Goal: Transaction & Acquisition: Purchase product/service

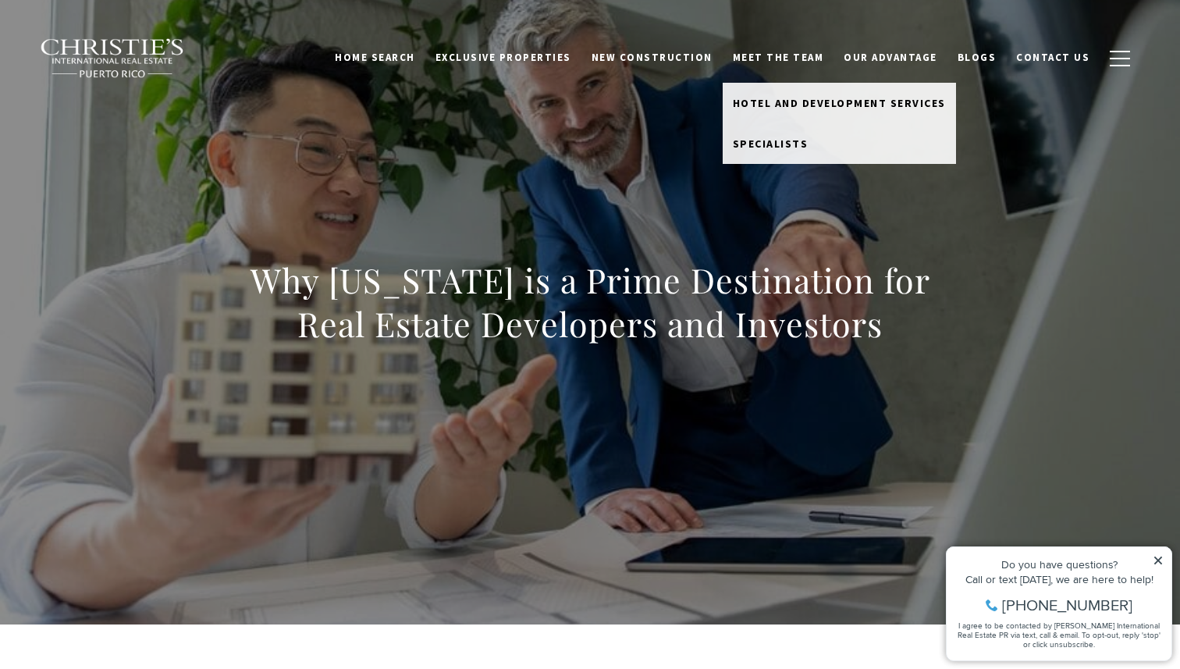
click at [758, 55] on link "Meet the Team" at bounding box center [778, 58] width 112 height 30
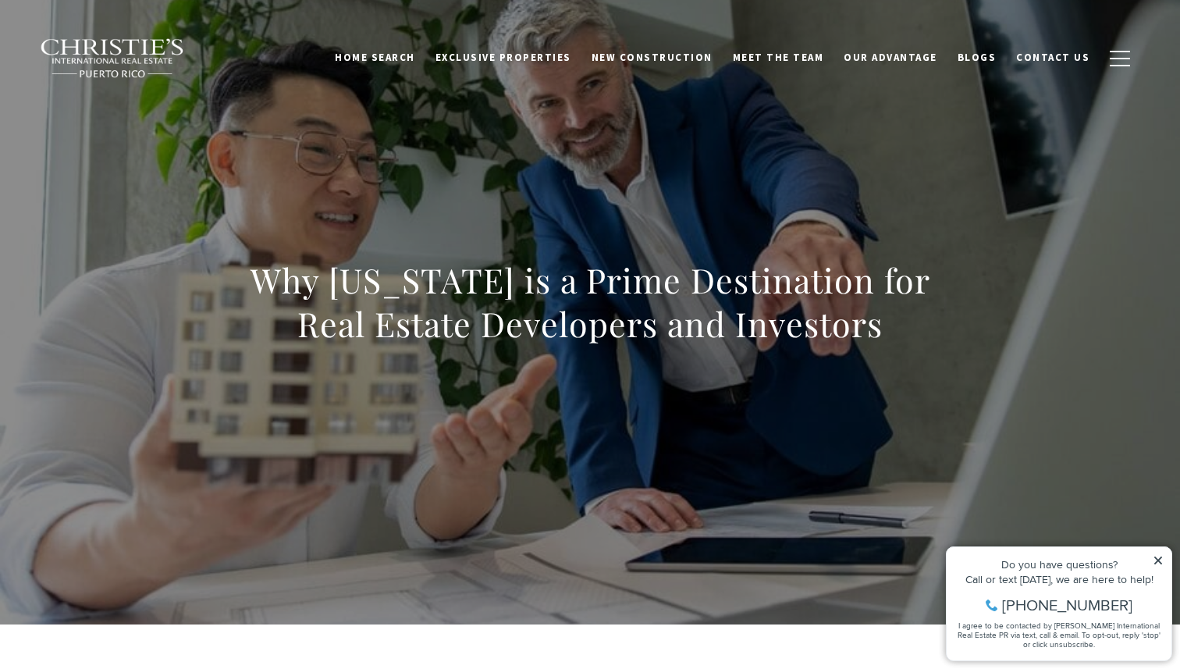
click at [758, 55] on link "Meet the Team" at bounding box center [778, 58] width 112 height 30
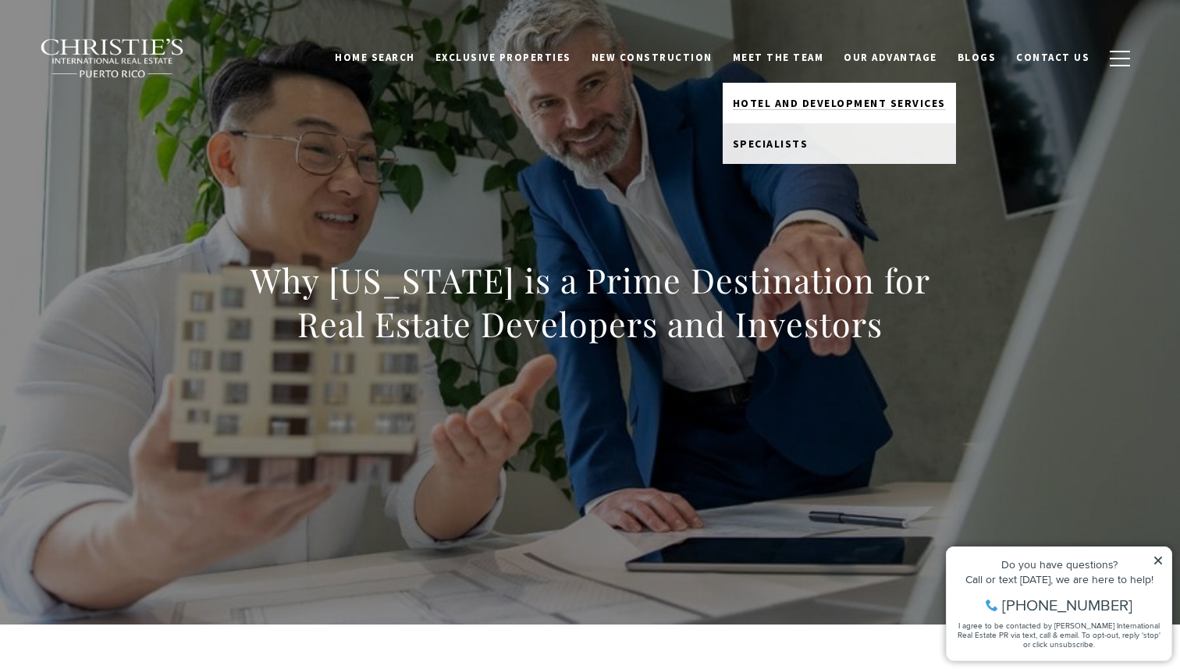
click at [756, 101] on span "Hotel and Development Services" at bounding box center [839, 103] width 213 height 14
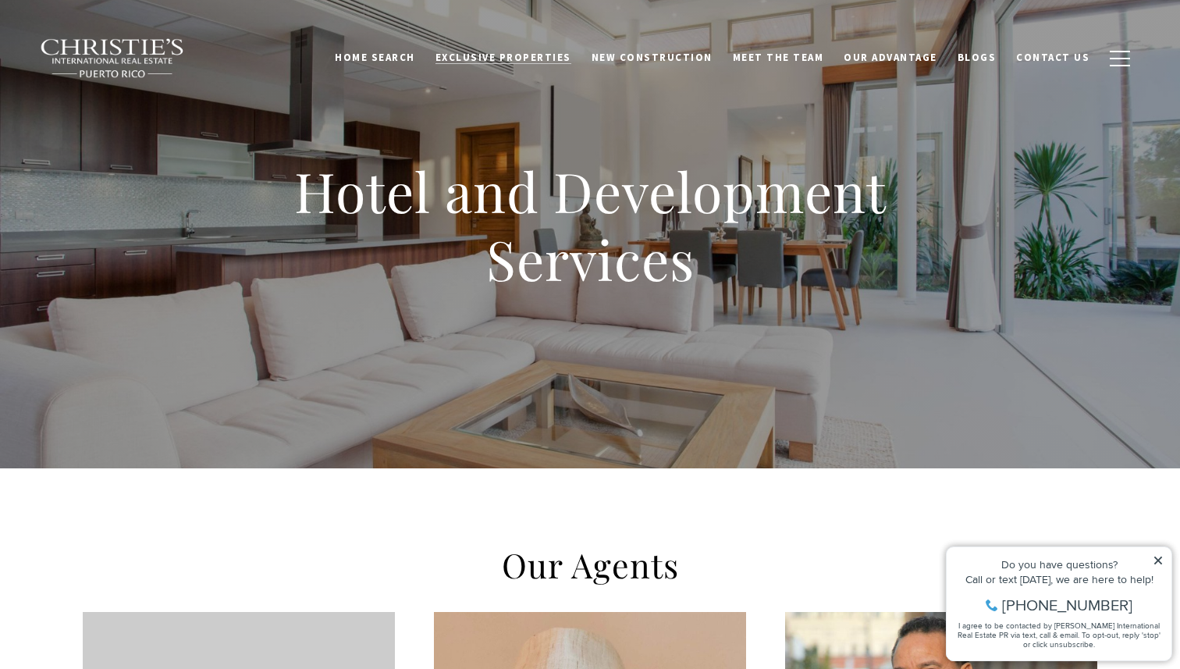
click at [565, 52] on span "Exclusive Properties" at bounding box center [503, 57] width 136 height 13
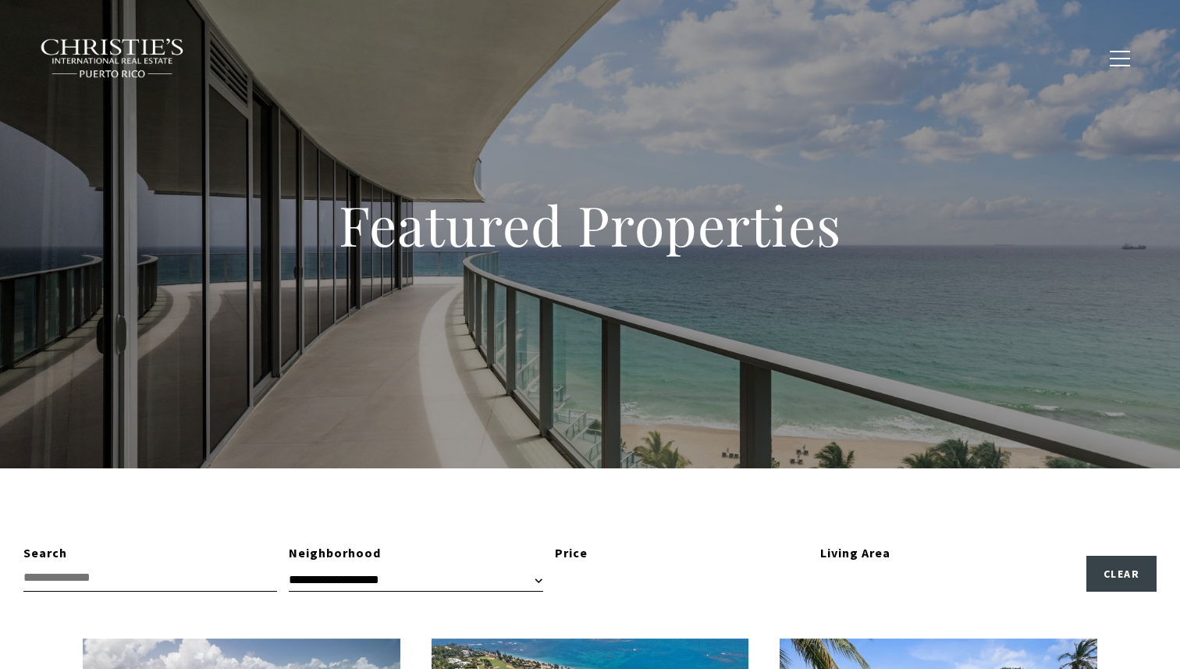
type input "**********"
type input "*********"
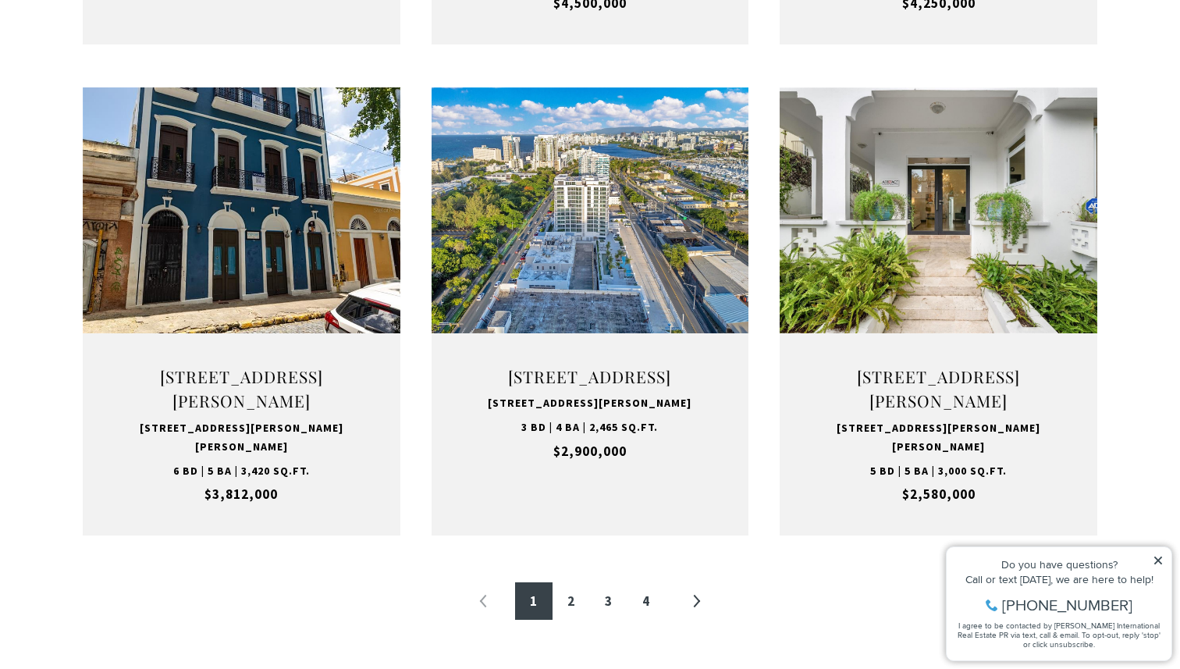
scroll to position [1533, 0]
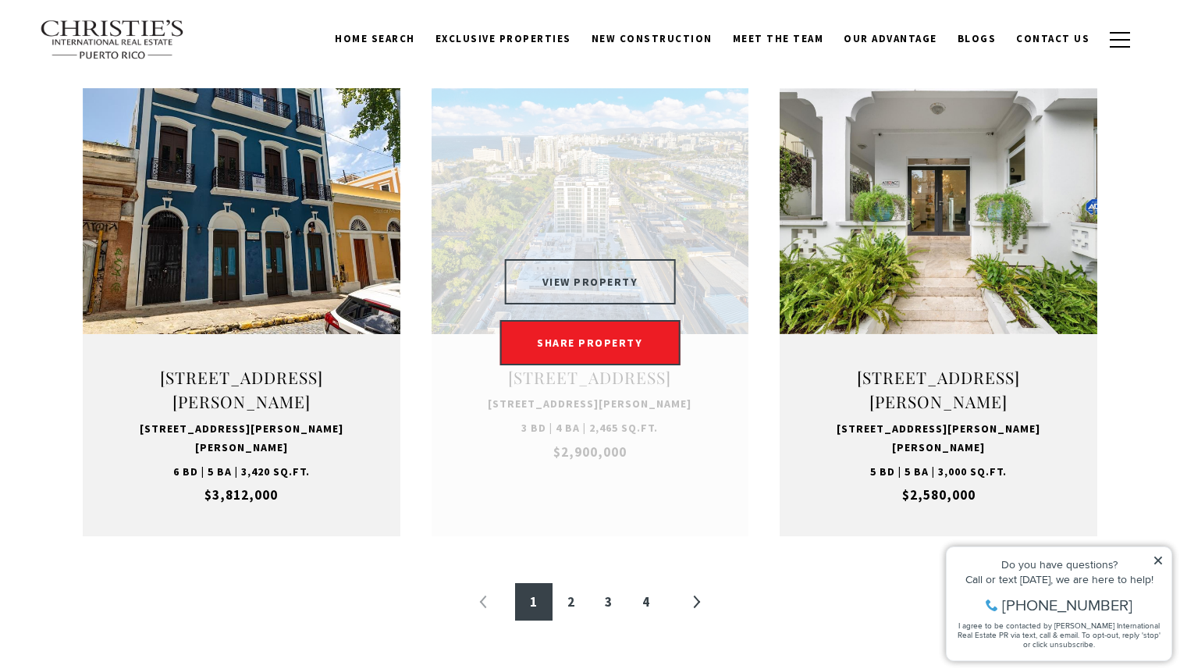
click at [658, 278] on button "VIEW PROPERTY" at bounding box center [590, 281] width 171 height 45
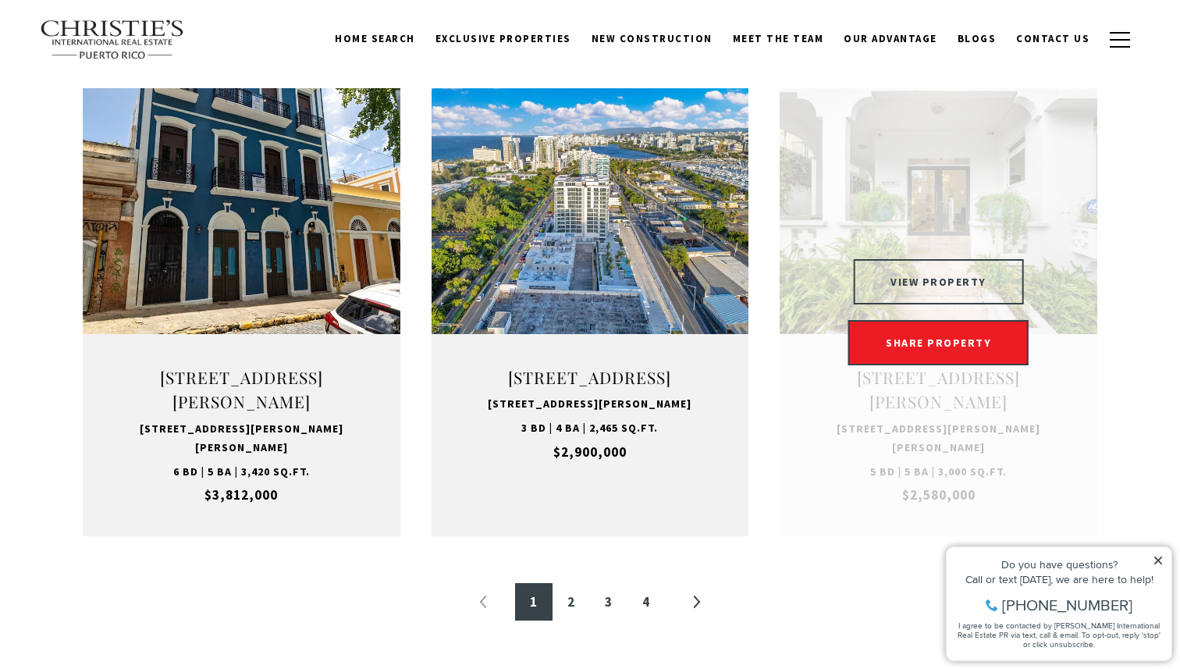
click at [974, 286] on button "VIEW PROPERTY" at bounding box center [938, 281] width 171 height 45
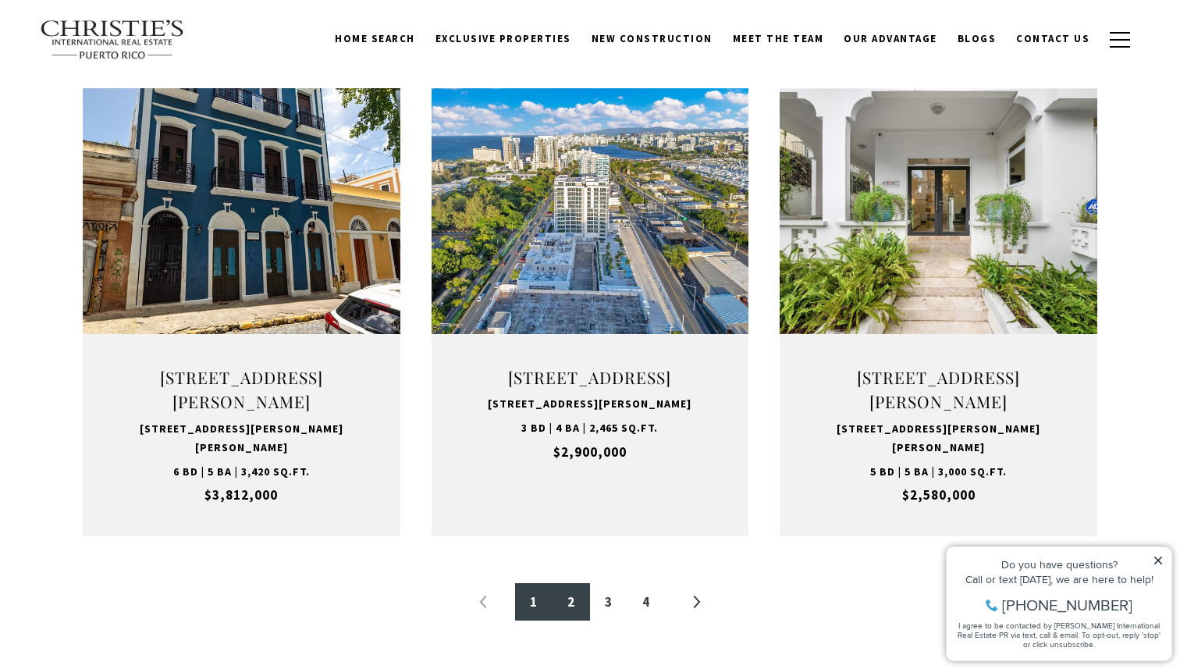
click at [572, 599] on link "2" at bounding box center [570, 601] width 37 height 37
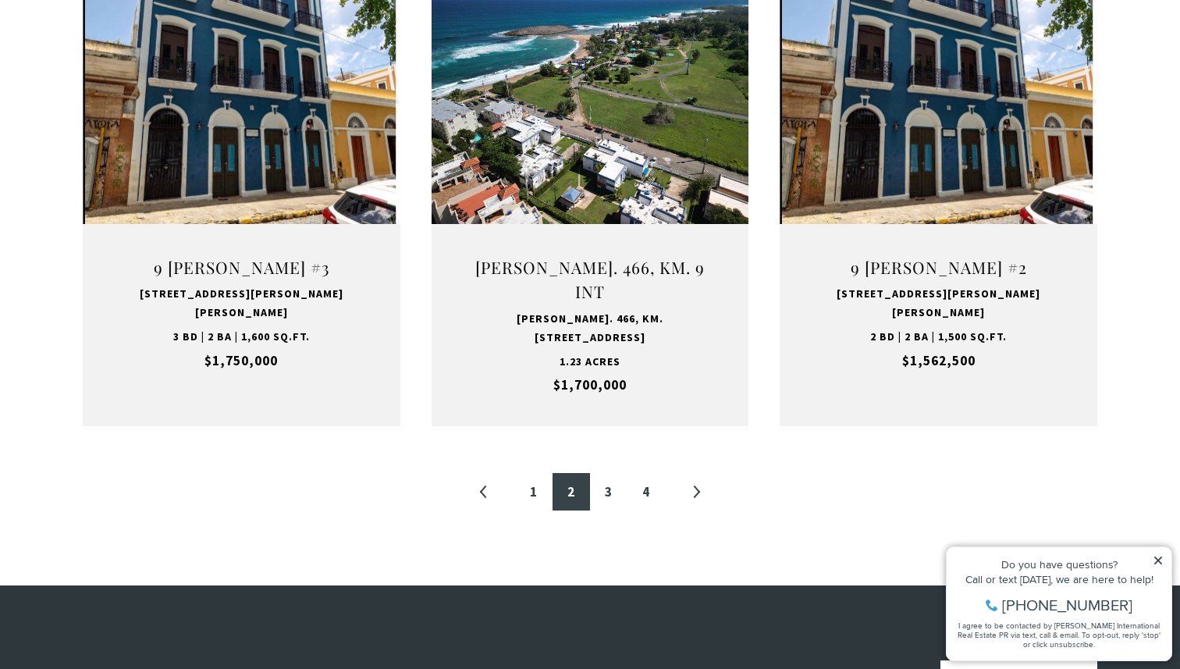
scroll to position [1645, 0]
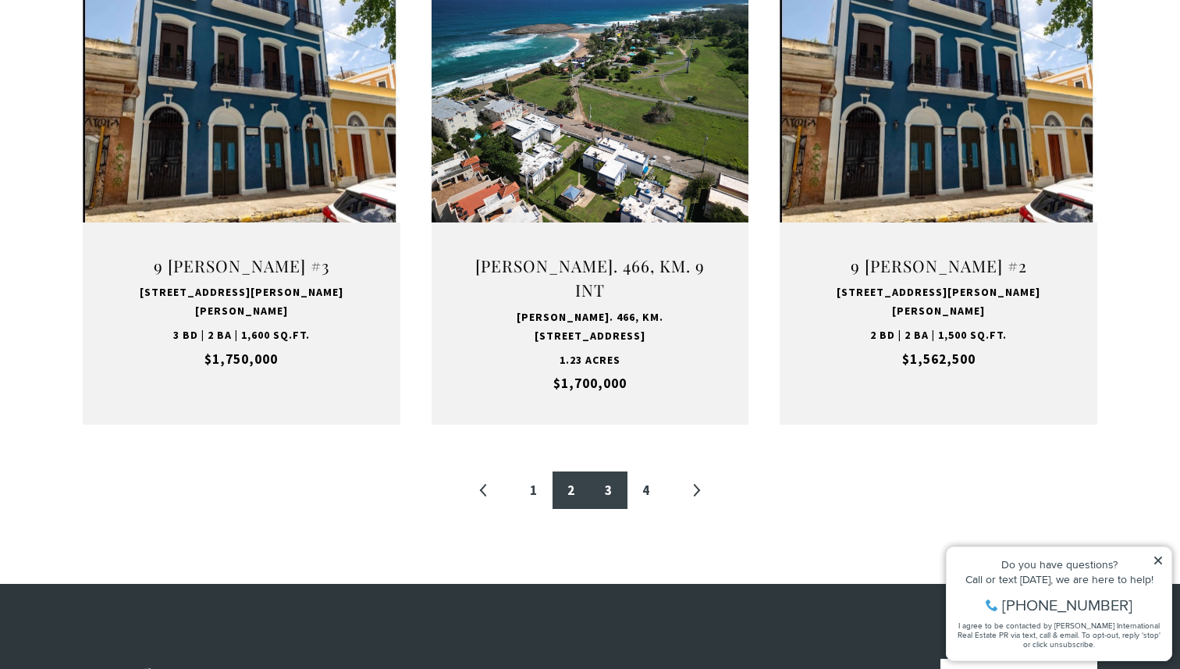
click at [614, 471] on link "3" at bounding box center [608, 489] width 37 height 37
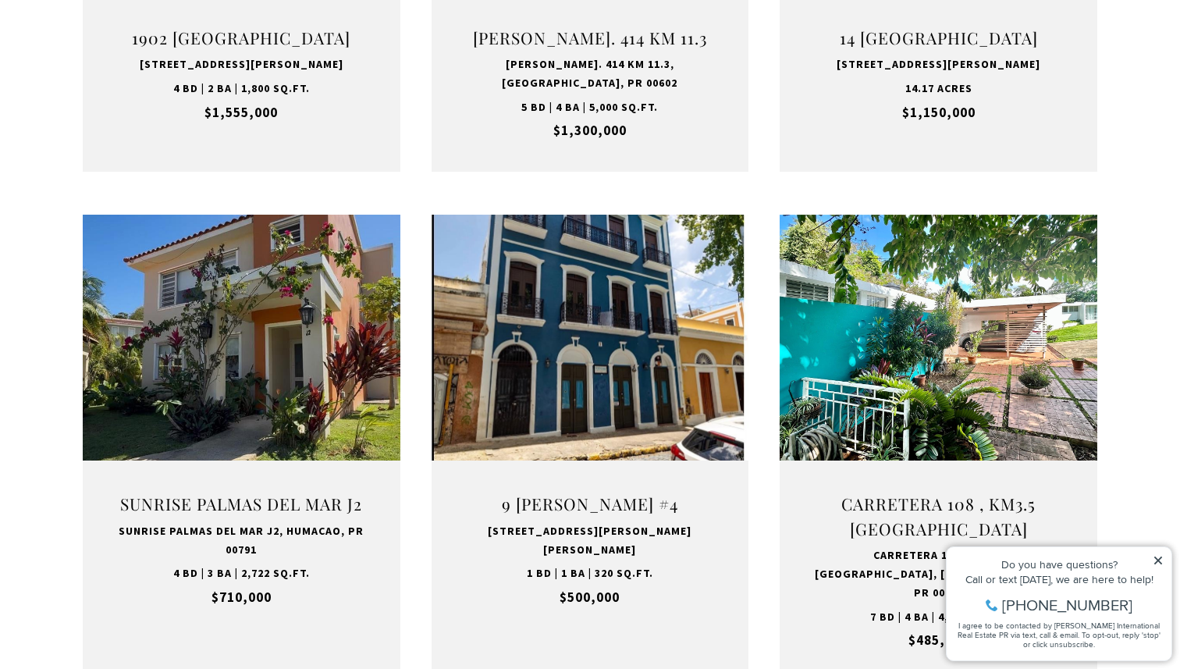
scroll to position [893, 0]
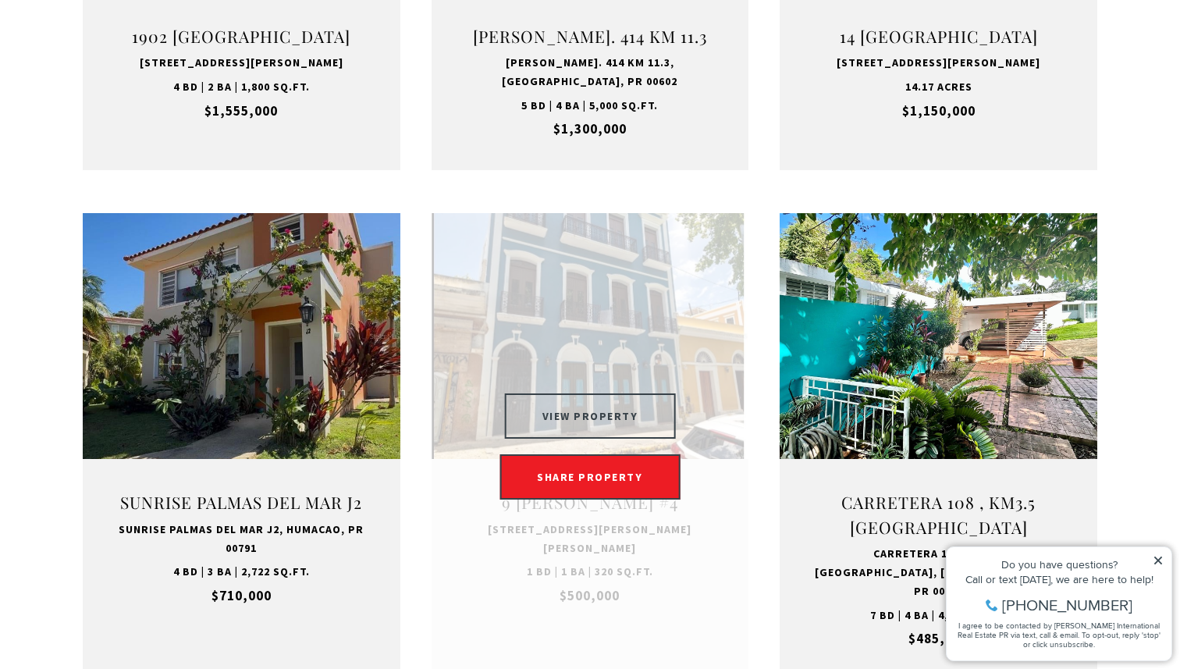
click at [628, 413] on button "VIEW PROPERTY" at bounding box center [590, 415] width 171 height 45
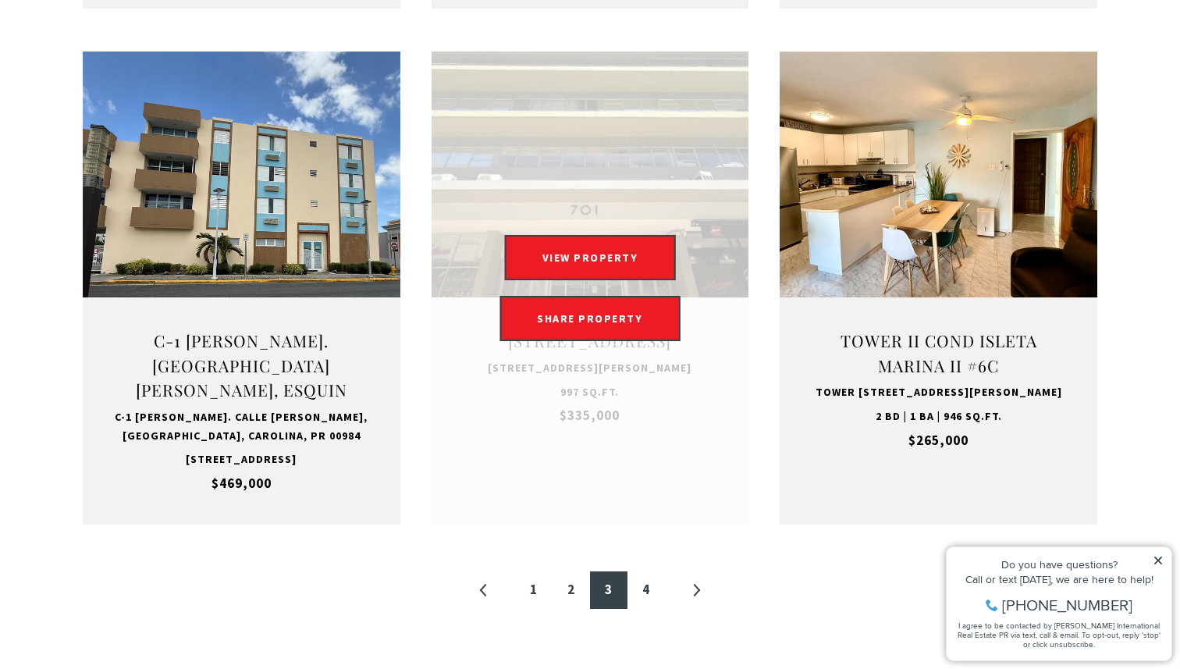
scroll to position [1572, 0]
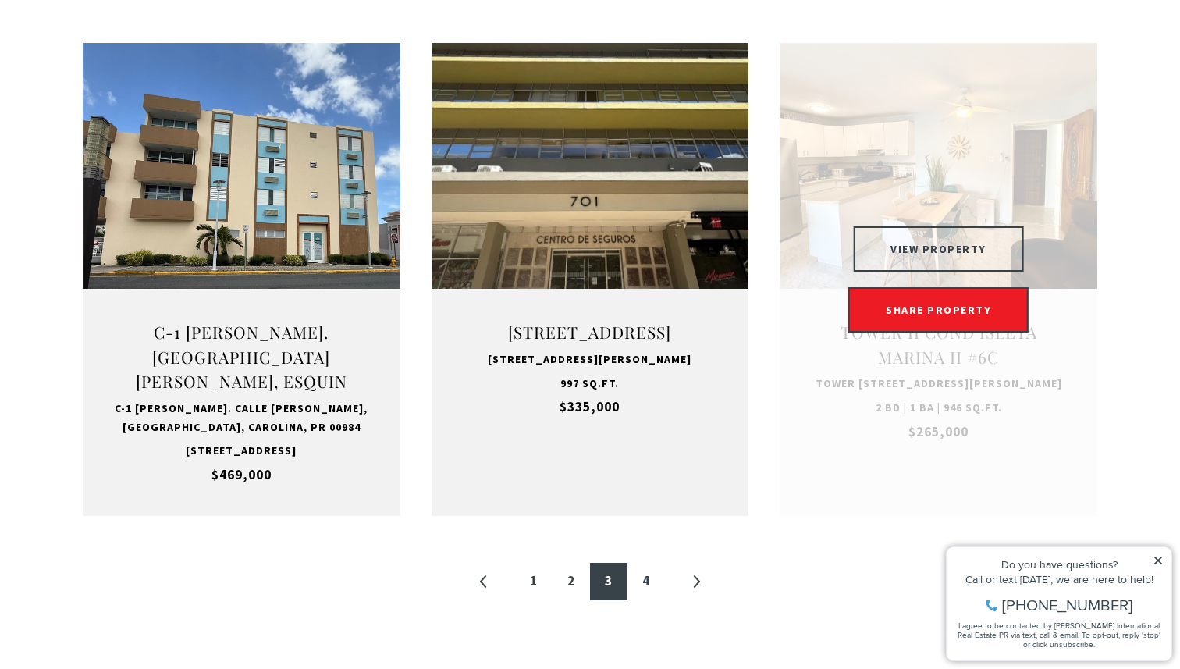
click at [961, 250] on button "VIEW PROPERTY" at bounding box center [938, 248] width 171 height 45
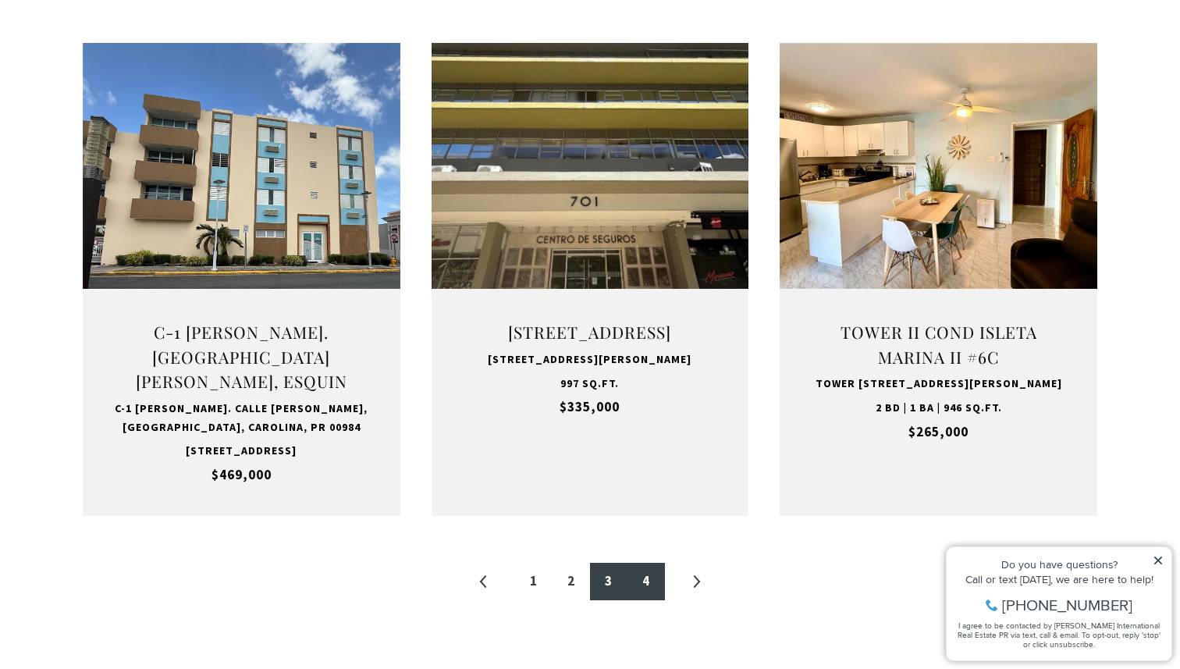
click at [648, 590] on link "4" at bounding box center [645, 580] width 37 height 37
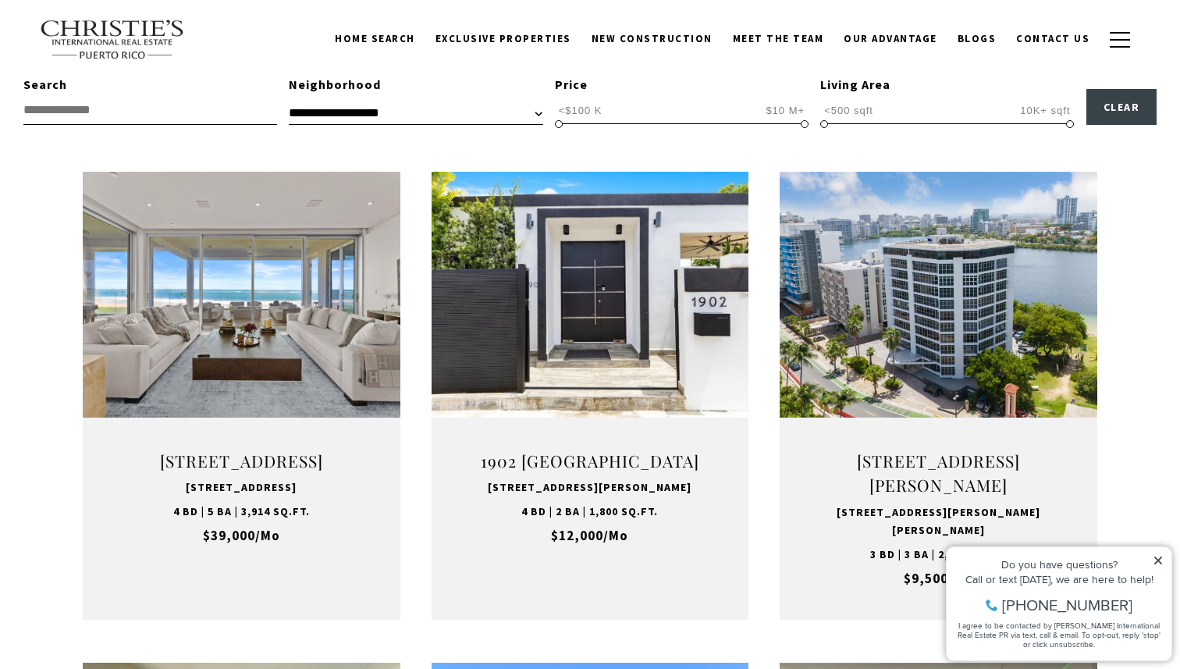
scroll to position [468, 0]
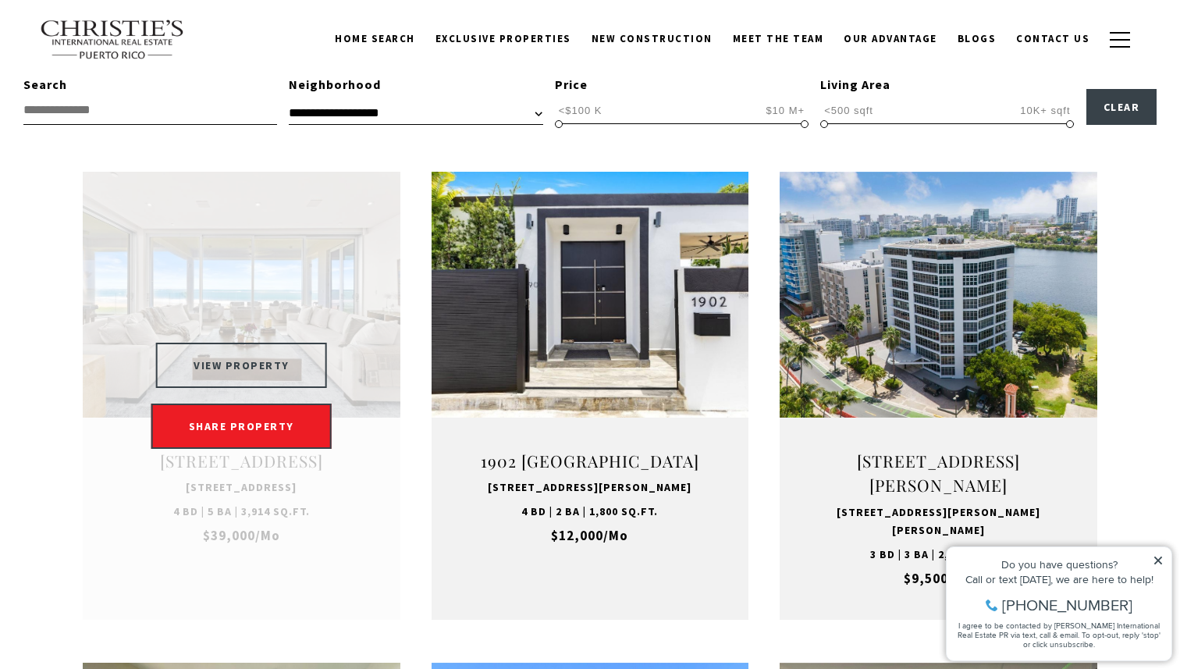
click at [289, 367] on button "VIEW PROPERTY" at bounding box center [241, 364] width 171 height 45
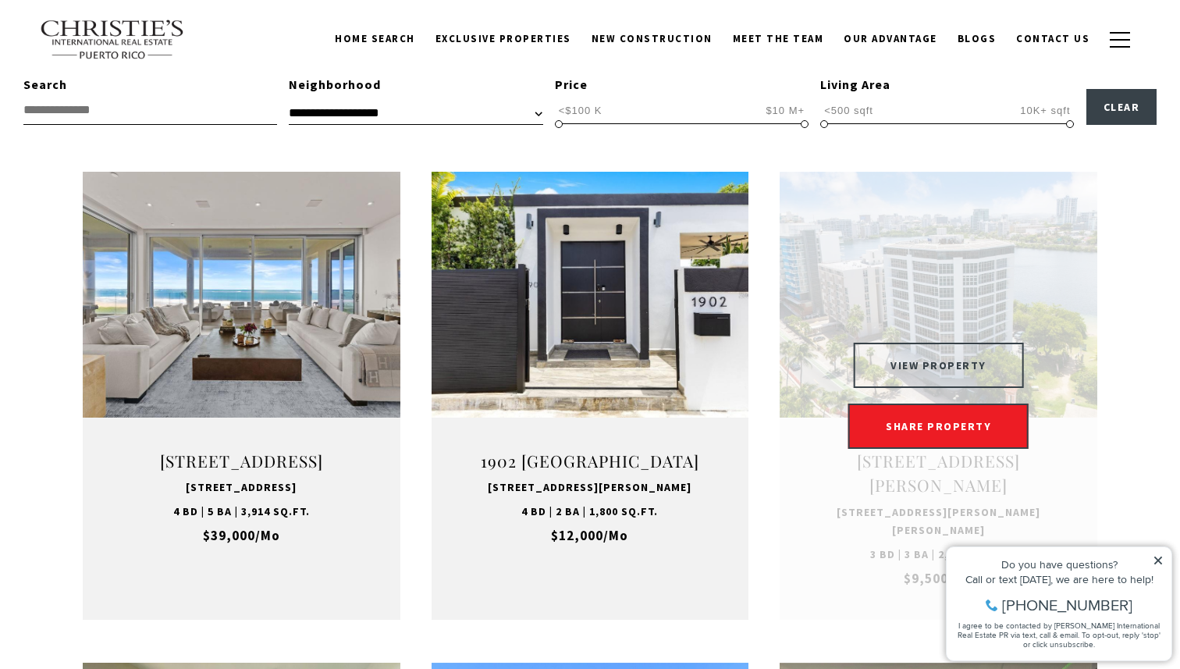
click at [999, 365] on button "VIEW PROPERTY" at bounding box center [938, 364] width 171 height 45
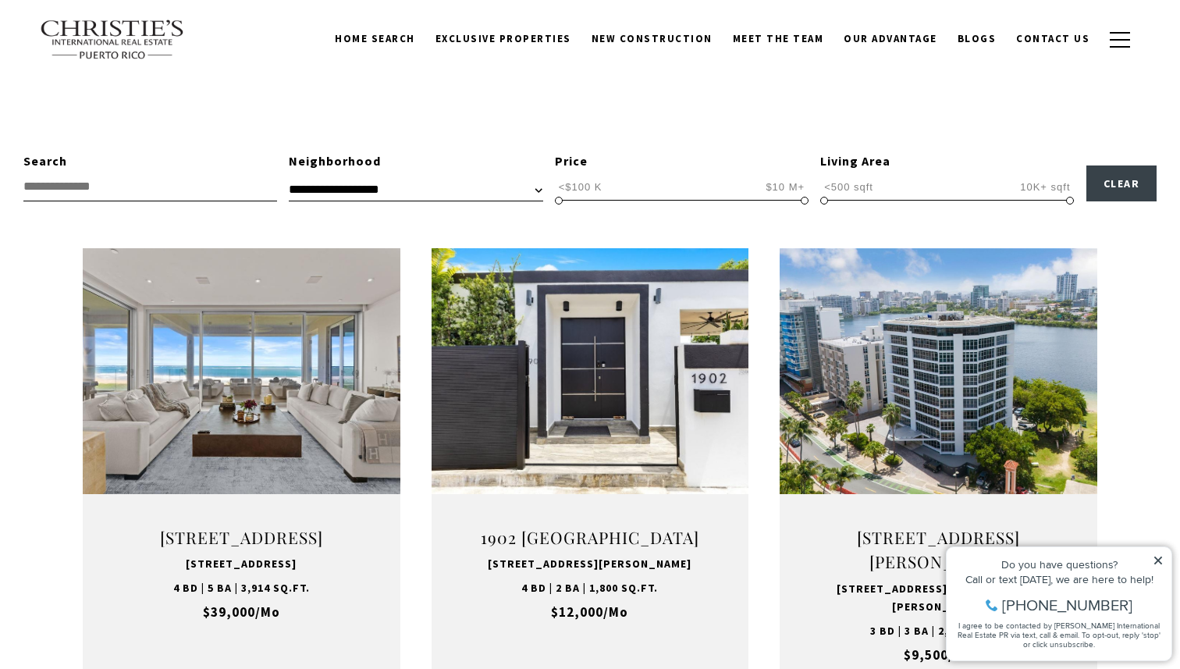
scroll to position [0, 0]
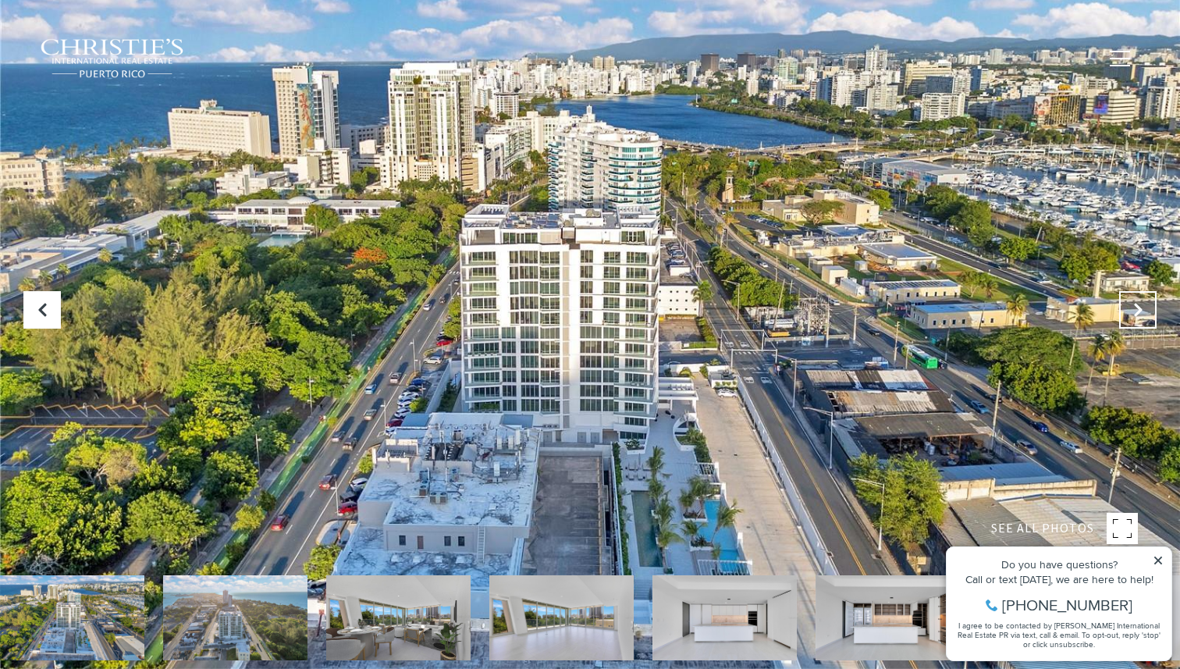
click at [1138, 312] on icon "Next Slide" at bounding box center [1138, 310] width 16 height 16
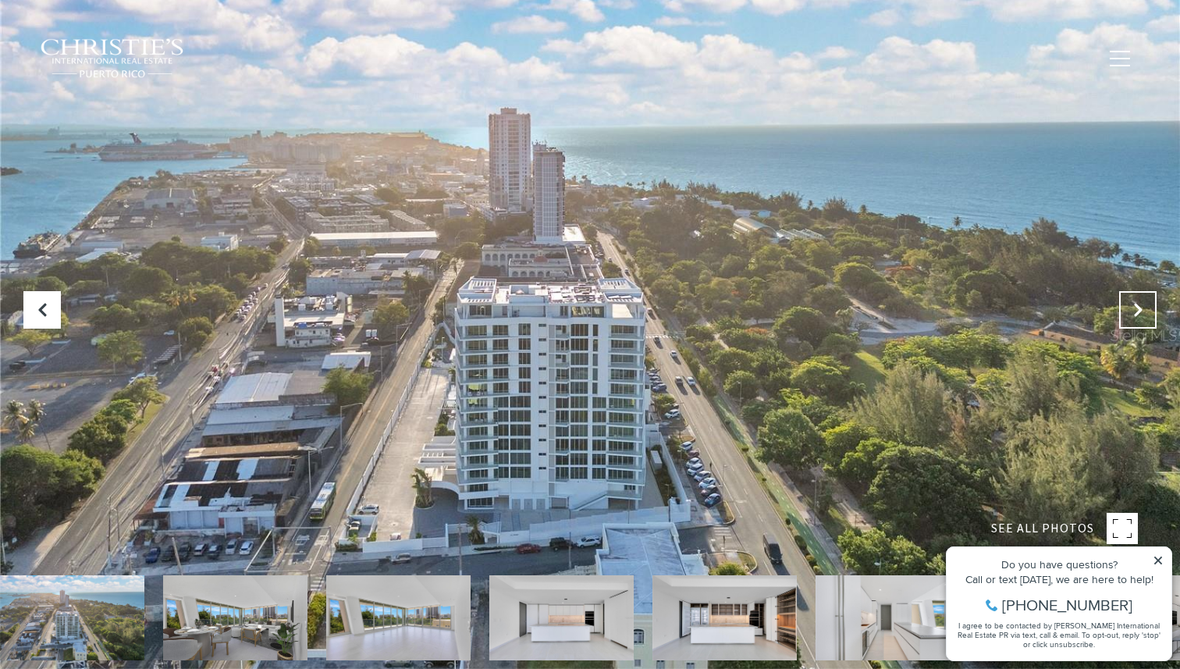
click at [1138, 312] on icon "Next Slide" at bounding box center [1138, 310] width 16 height 16
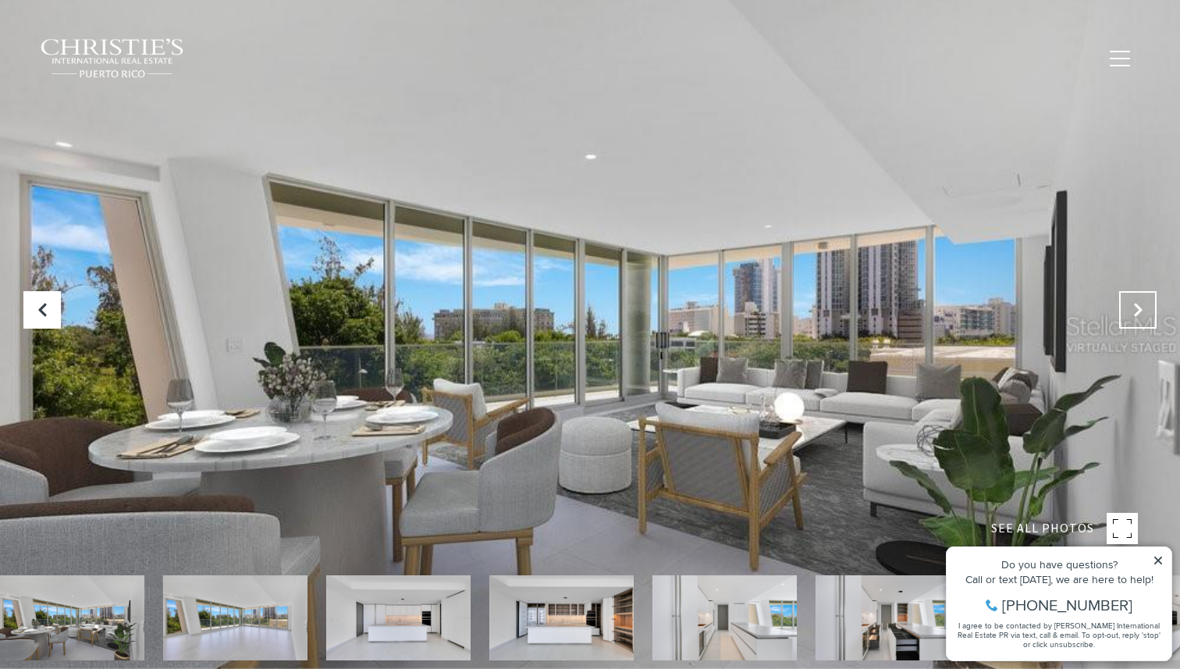
click at [1138, 312] on icon "Next Slide" at bounding box center [1138, 310] width 16 height 16
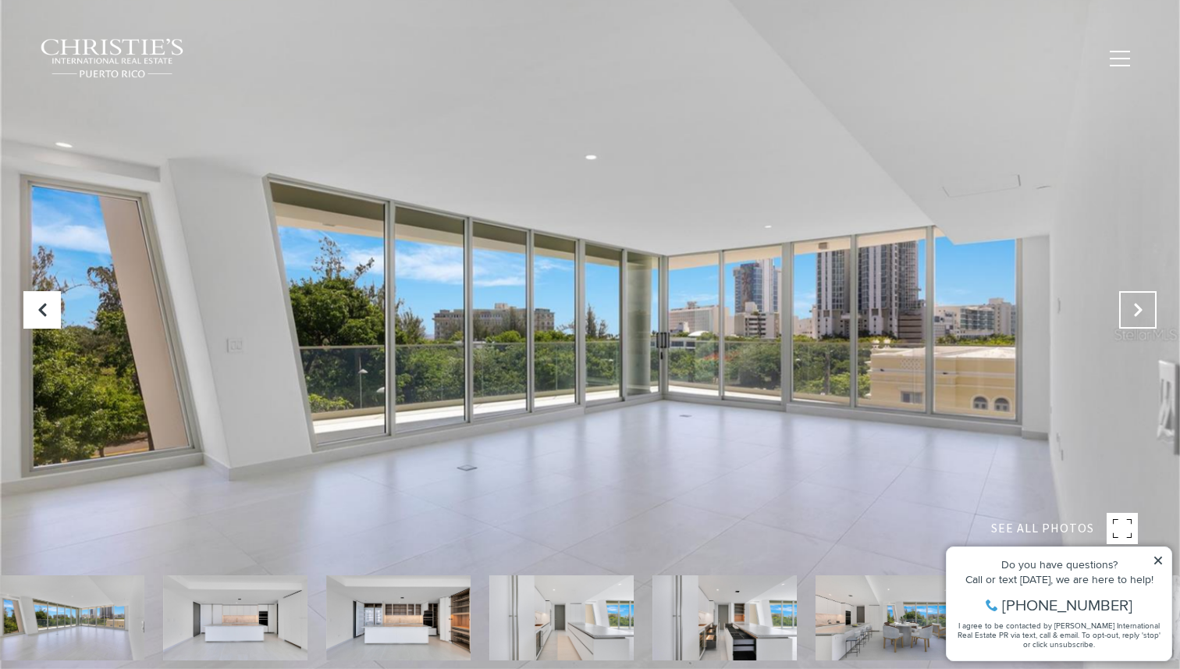
click at [1138, 312] on icon "Next Slide" at bounding box center [1138, 310] width 16 height 16
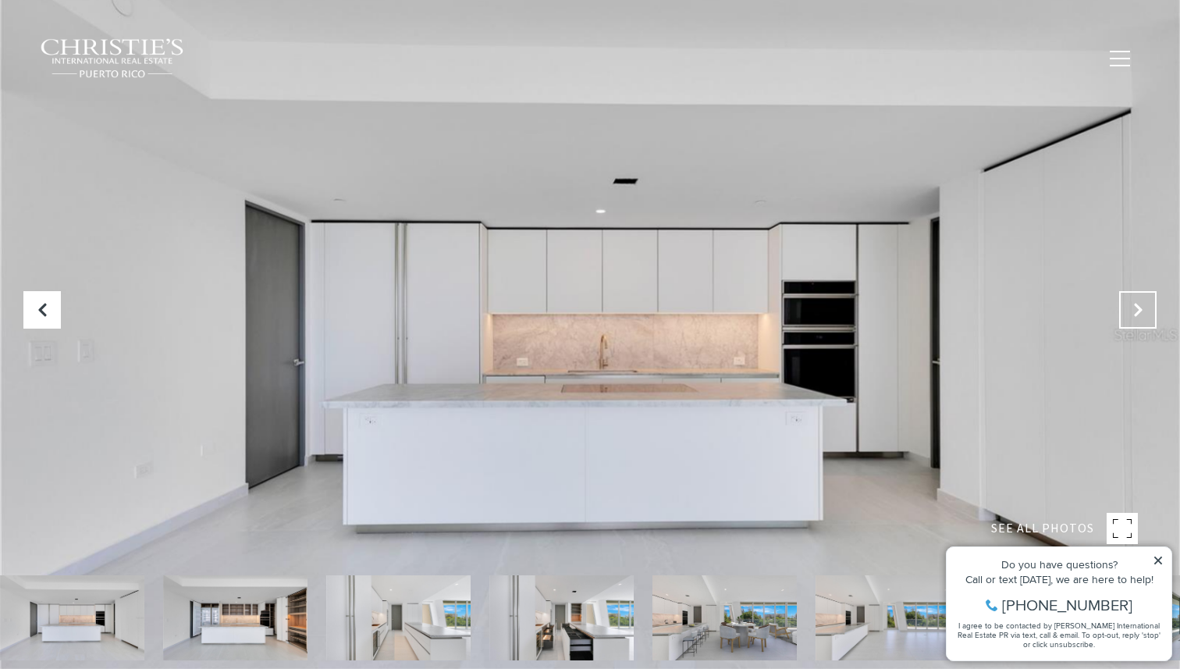
click at [1138, 312] on icon "Next Slide" at bounding box center [1138, 310] width 16 height 16
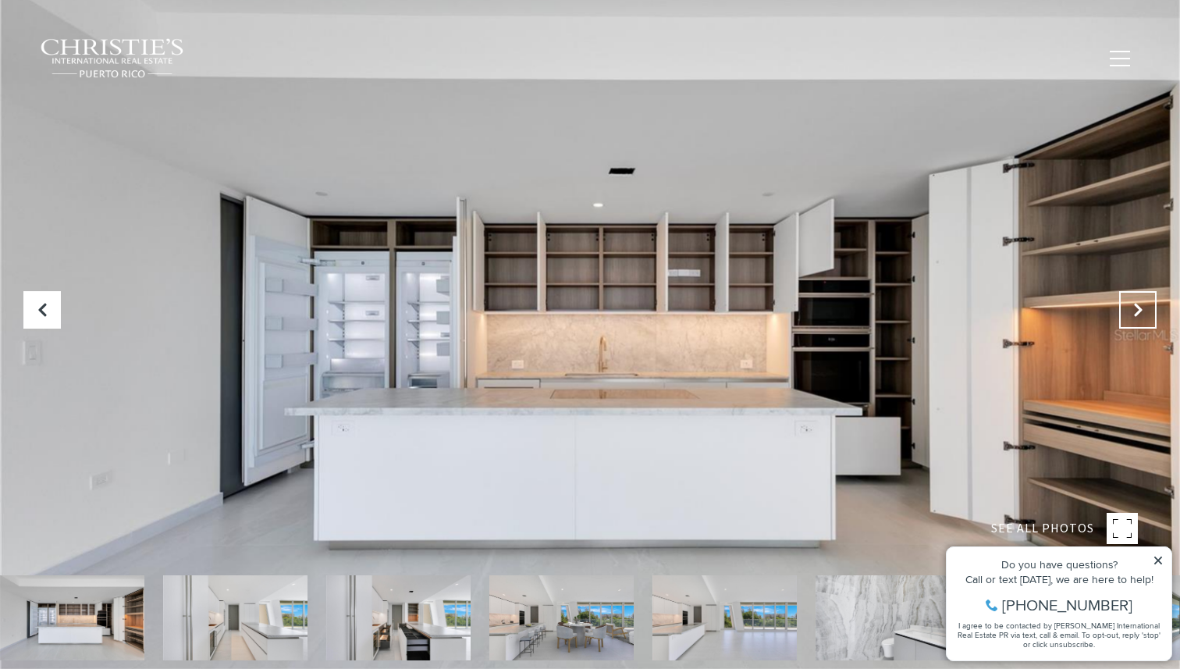
click at [1138, 312] on icon "Next Slide" at bounding box center [1138, 310] width 16 height 16
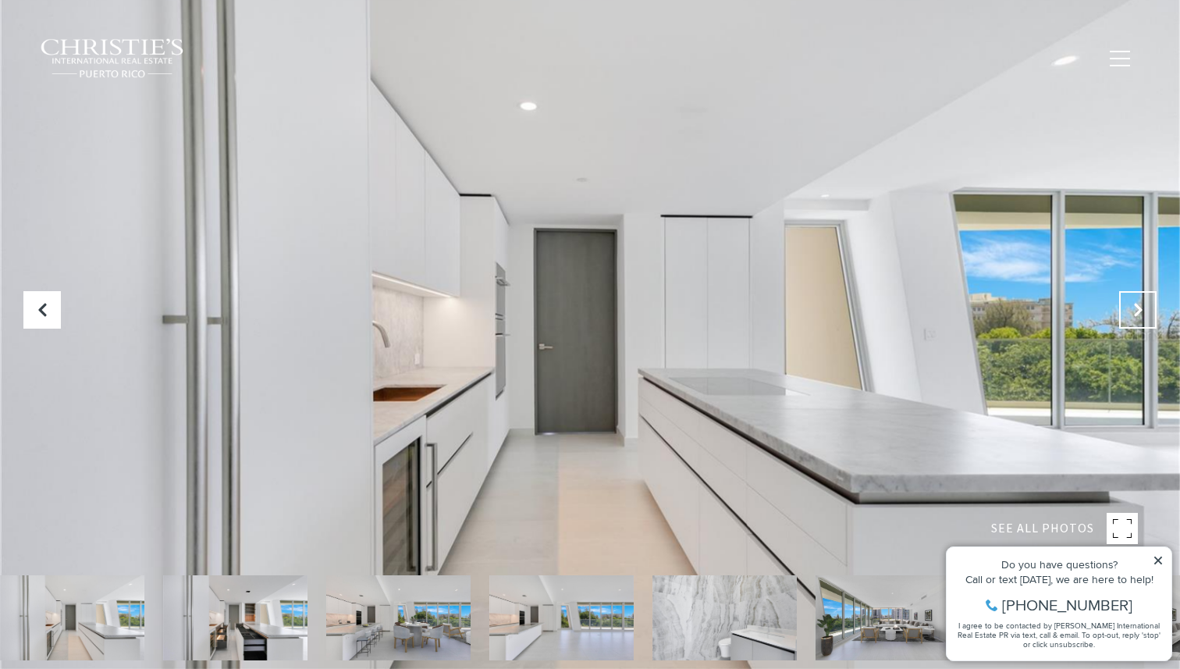
click at [1138, 312] on icon "Next Slide" at bounding box center [1138, 310] width 16 height 16
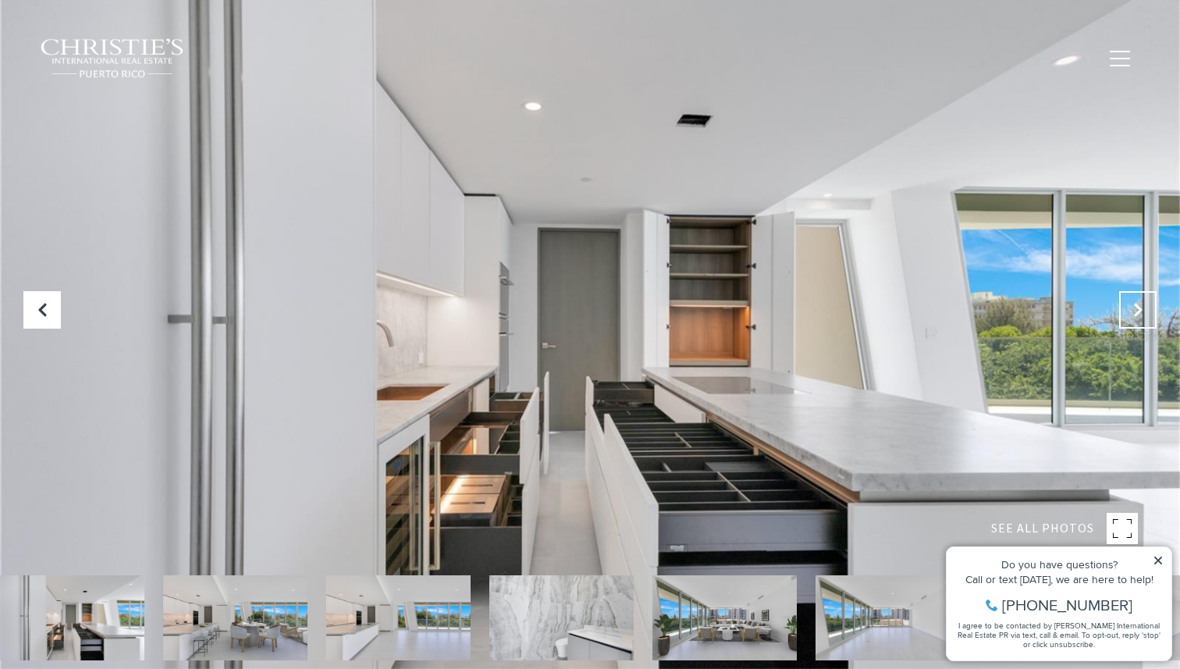
click at [1138, 312] on icon "Next Slide" at bounding box center [1138, 310] width 16 height 16
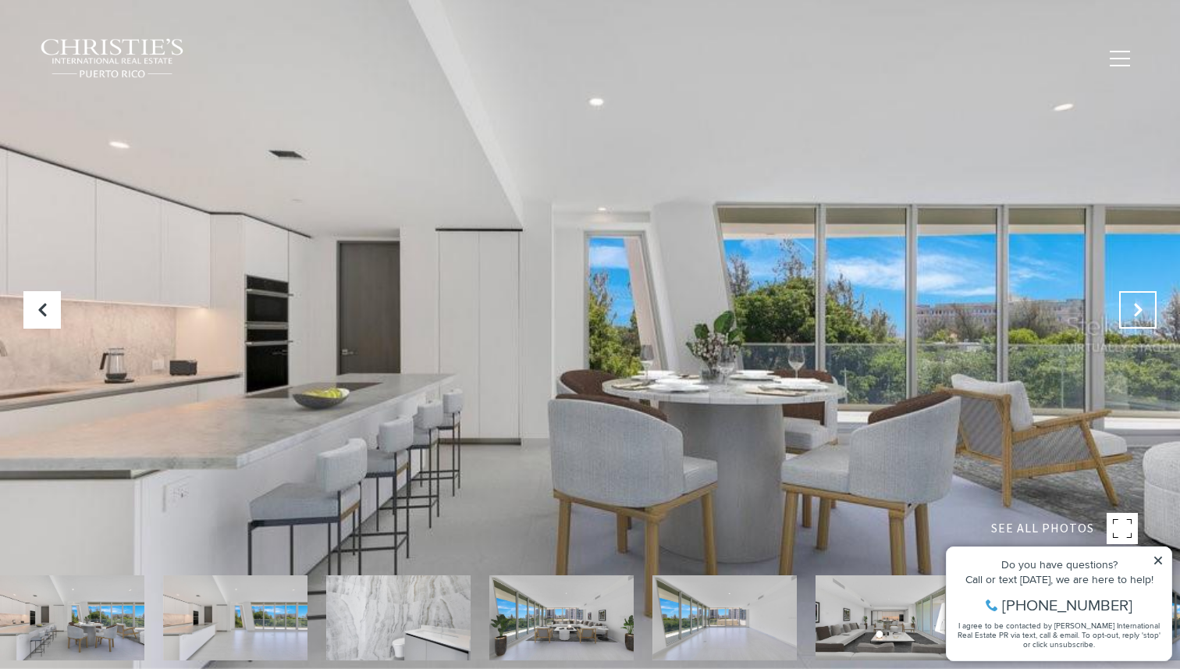
click at [1138, 312] on icon "Next Slide" at bounding box center [1138, 310] width 16 height 16
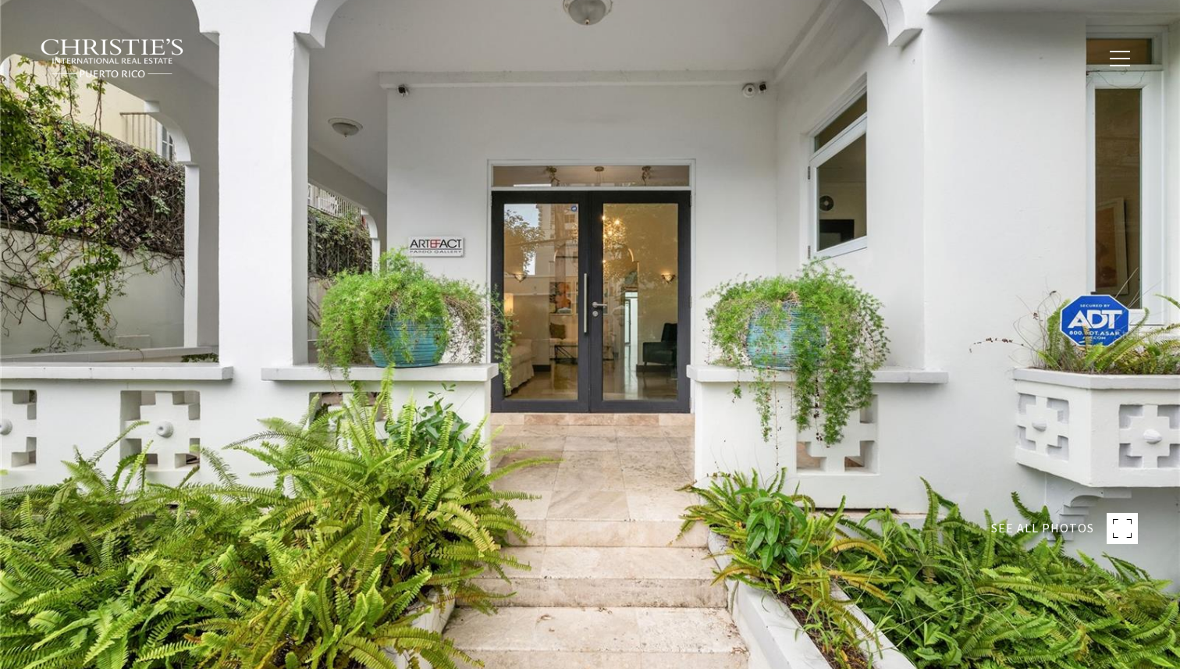
type input "**********"
type input "********"
type input "***"
type input "**********"
type input "**"
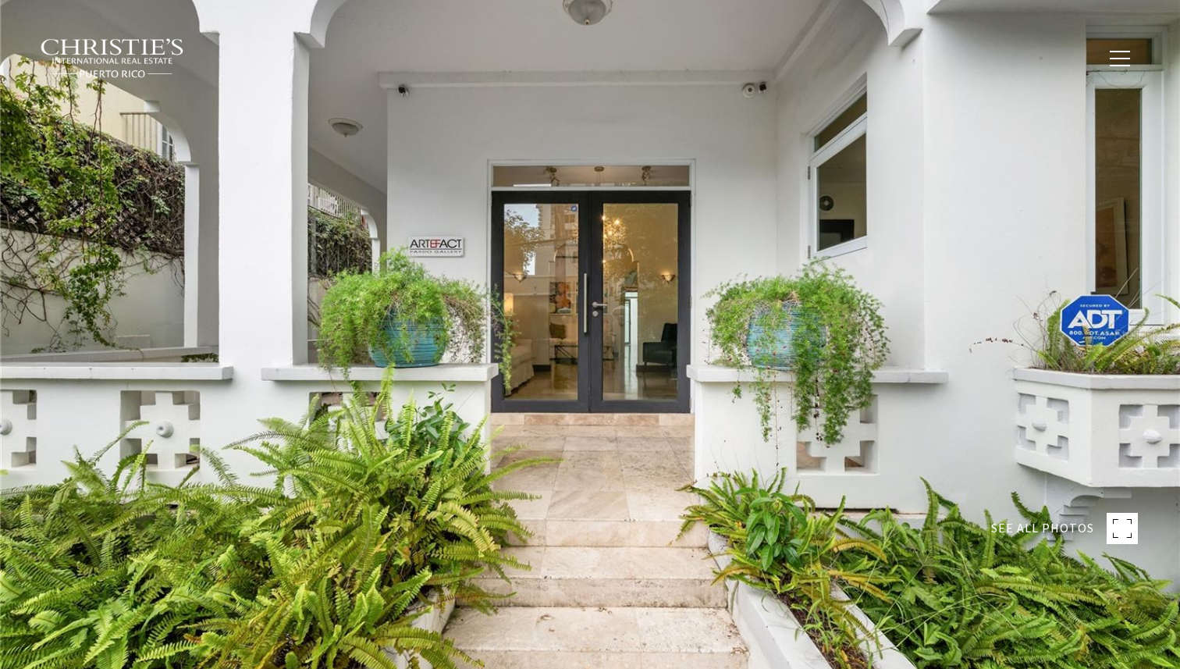
type input "********"
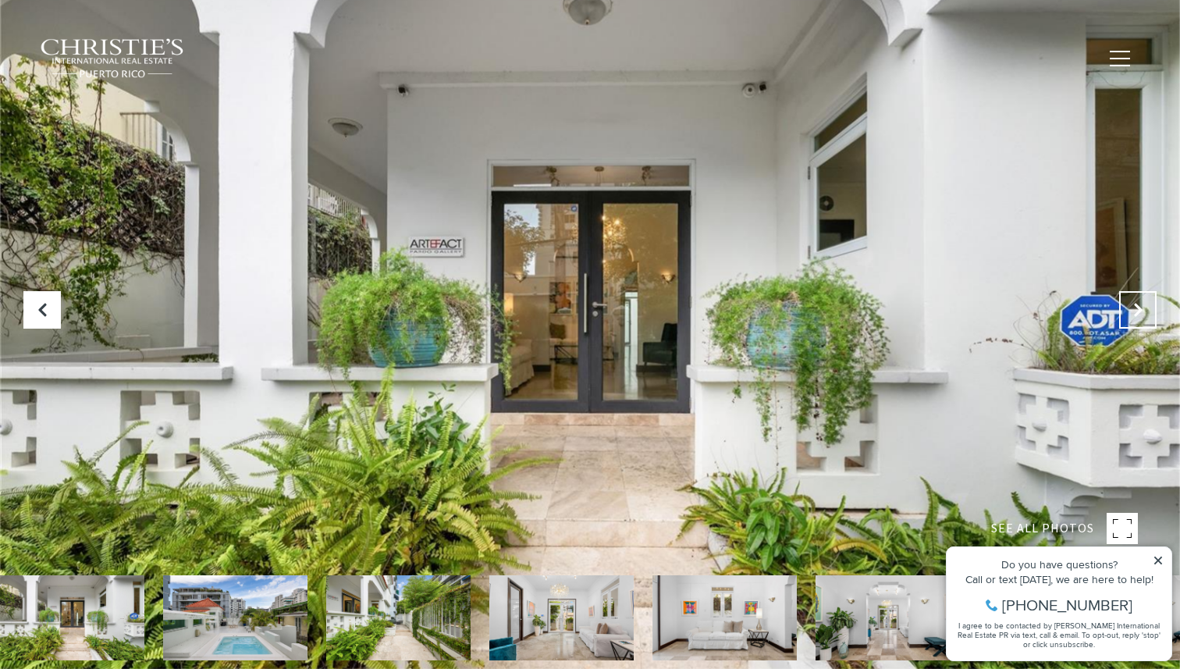
click at [1134, 305] on icon at bounding box center [1138, 310] width 16 height 16
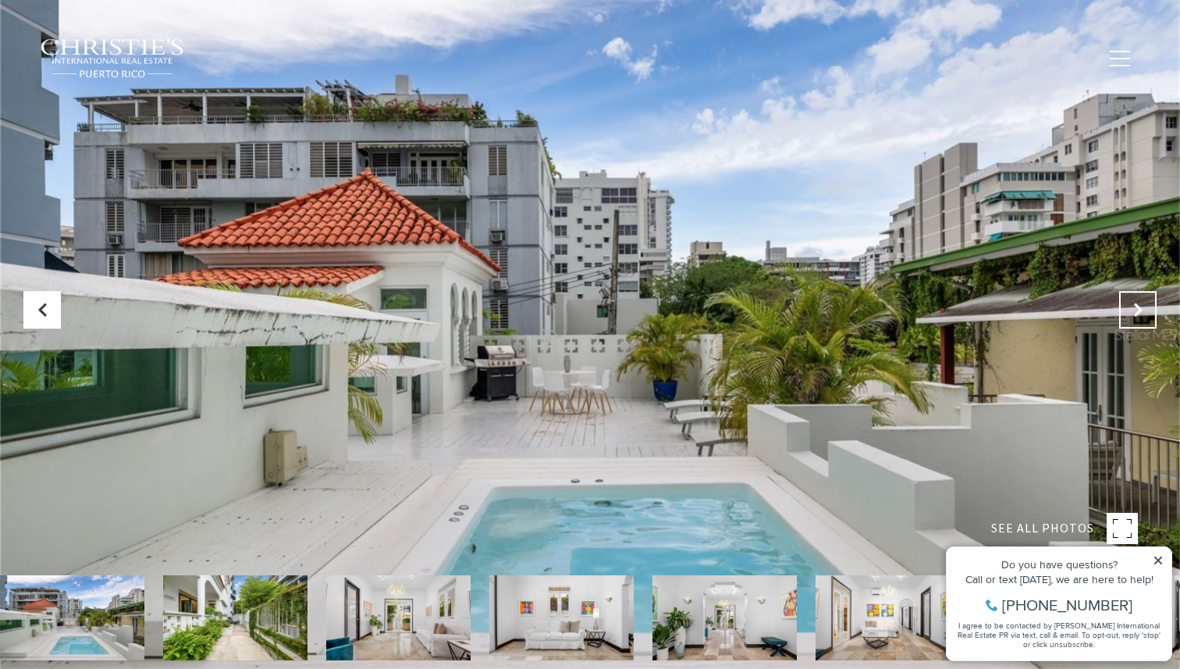
click at [1134, 305] on icon "Next Slide" at bounding box center [1138, 310] width 16 height 16
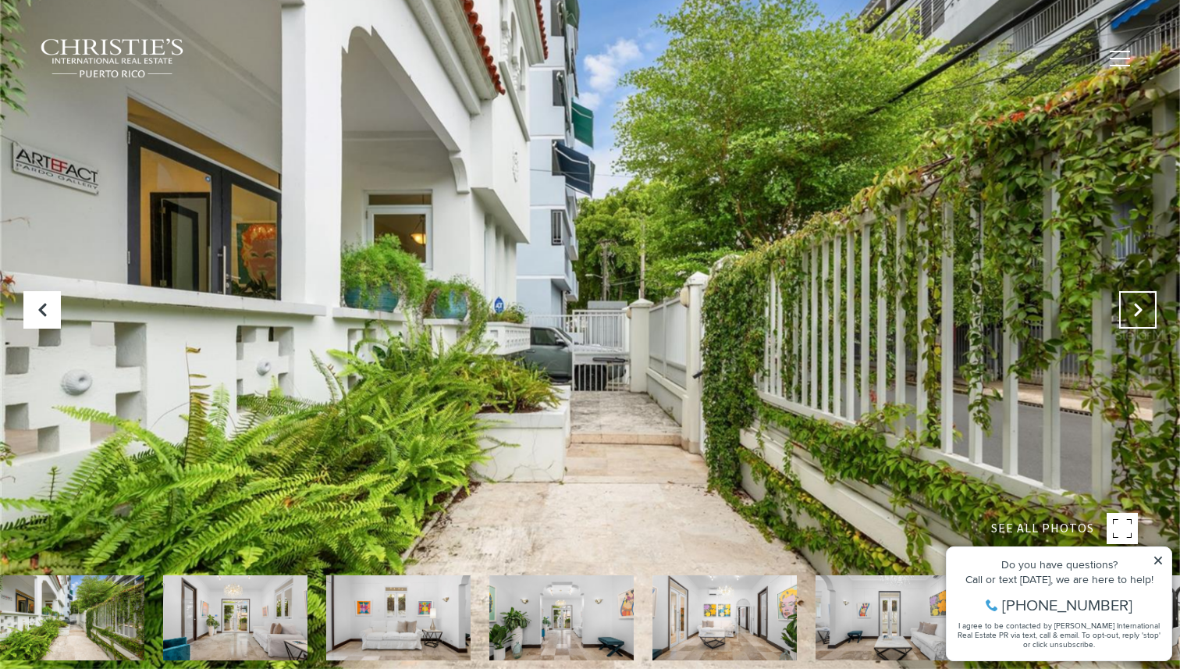
click at [1134, 305] on icon "Next Slide" at bounding box center [1138, 310] width 16 height 16
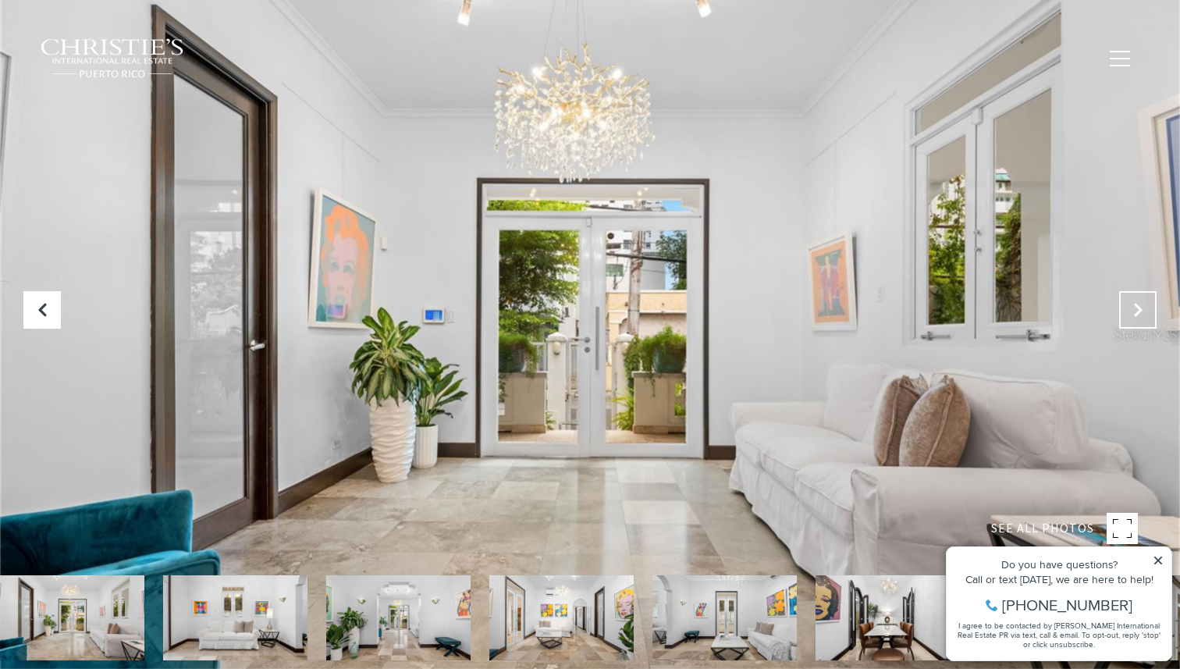
click at [1134, 305] on icon "Next Slide" at bounding box center [1138, 310] width 16 height 16
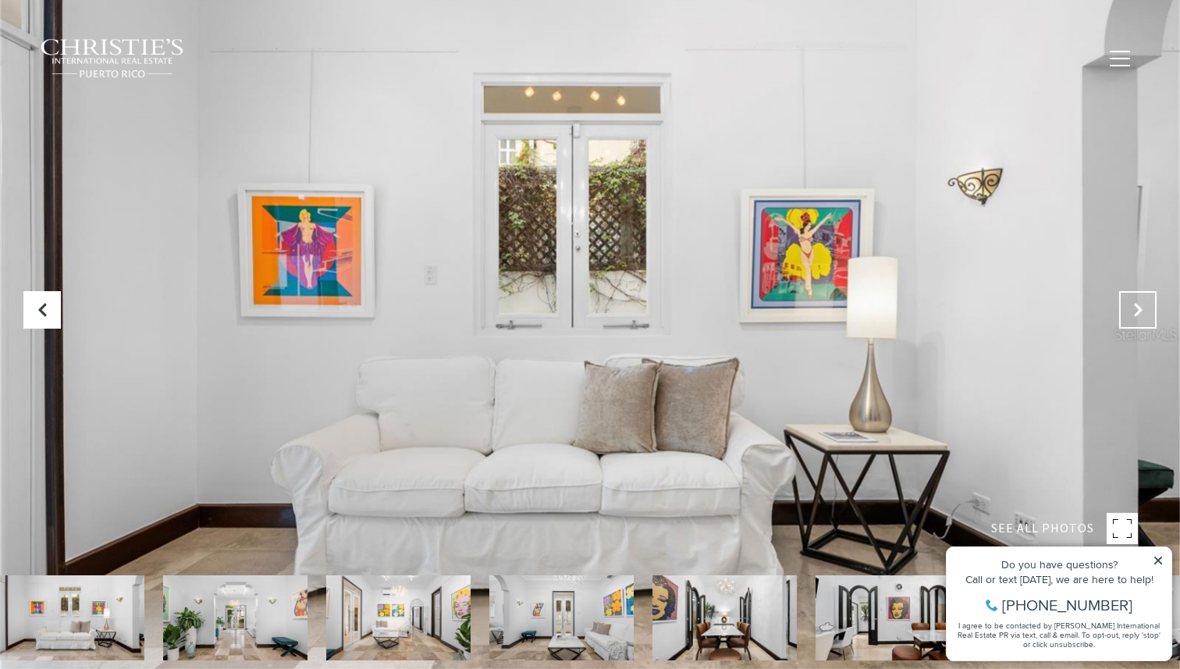
click at [1134, 305] on icon "Next Slide" at bounding box center [1138, 310] width 16 height 16
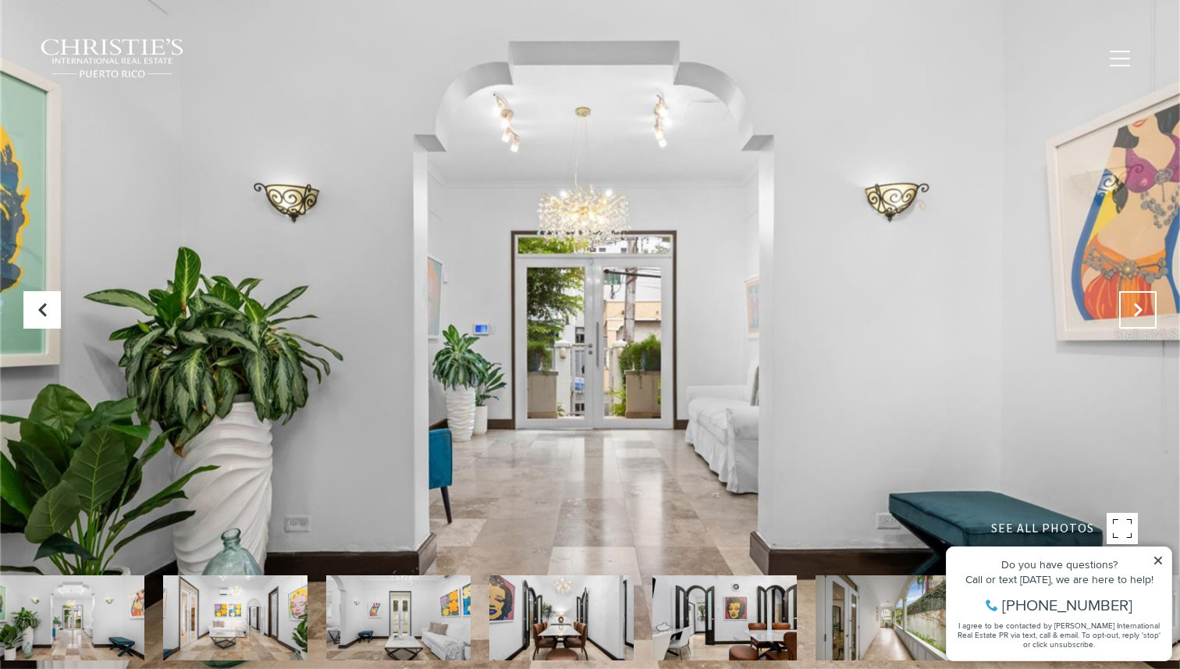
click at [1134, 305] on icon "Next Slide" at bounding box center [1138, 310] width 16 height 16
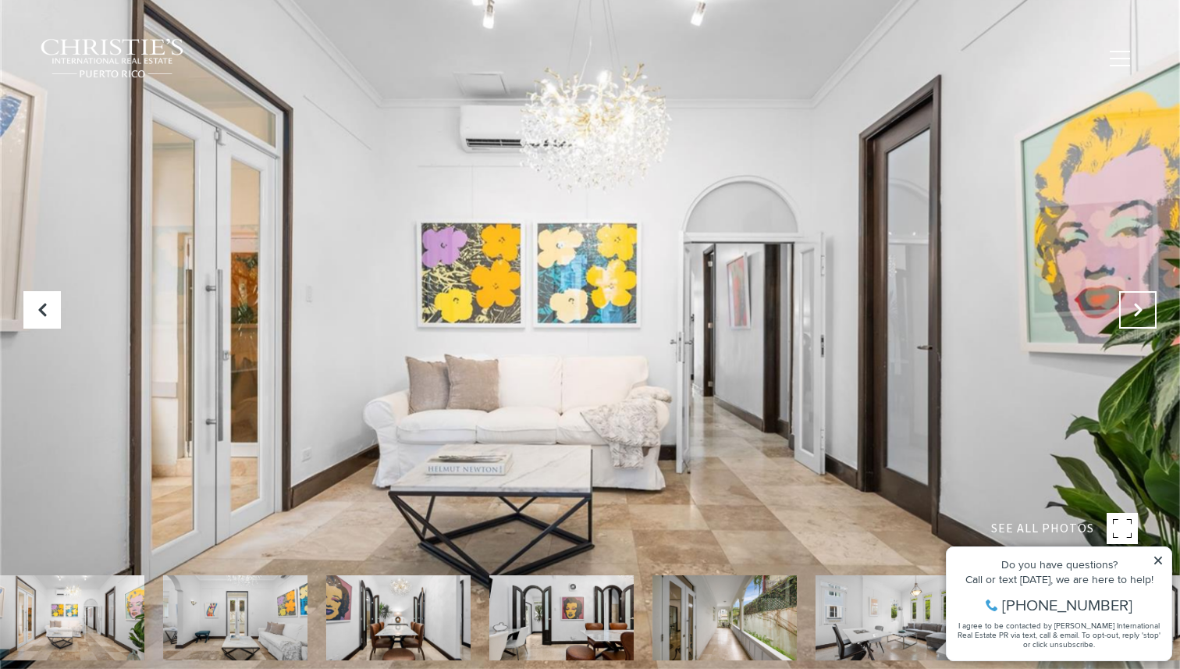
click at [1134, 305] on icon "Next Slide" at bounding box center [1138, 310] width 16 height 16
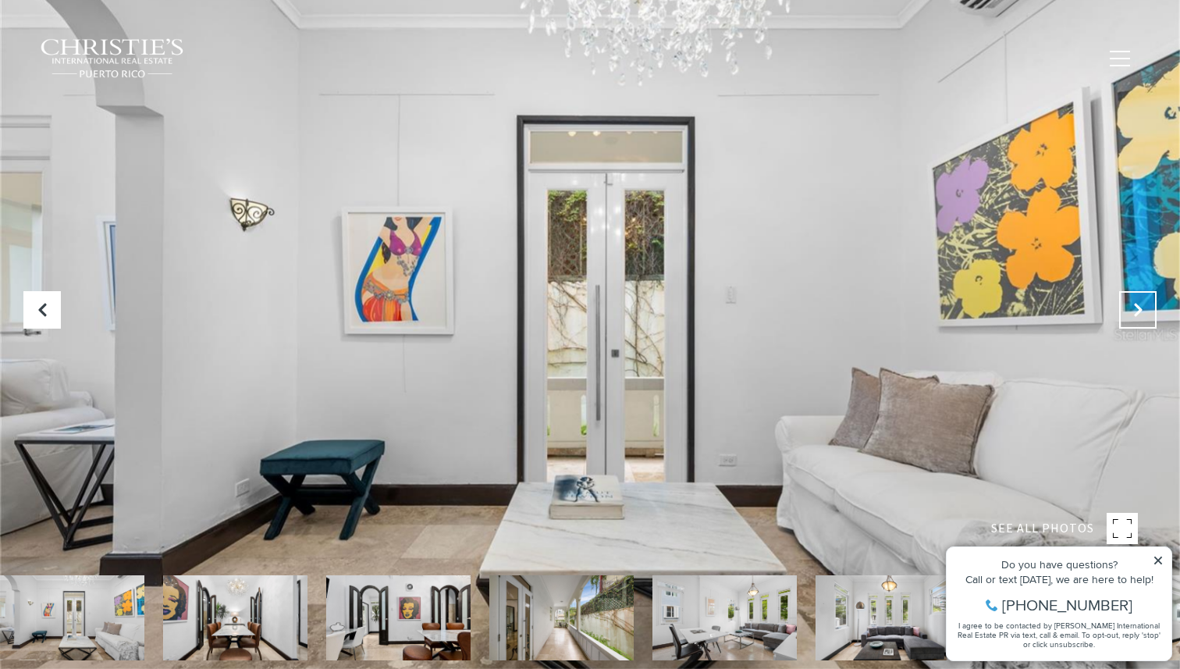
click at [1134, 305] on icon "Next Slide" at bounding box center [1138, 310] width 16 height 16
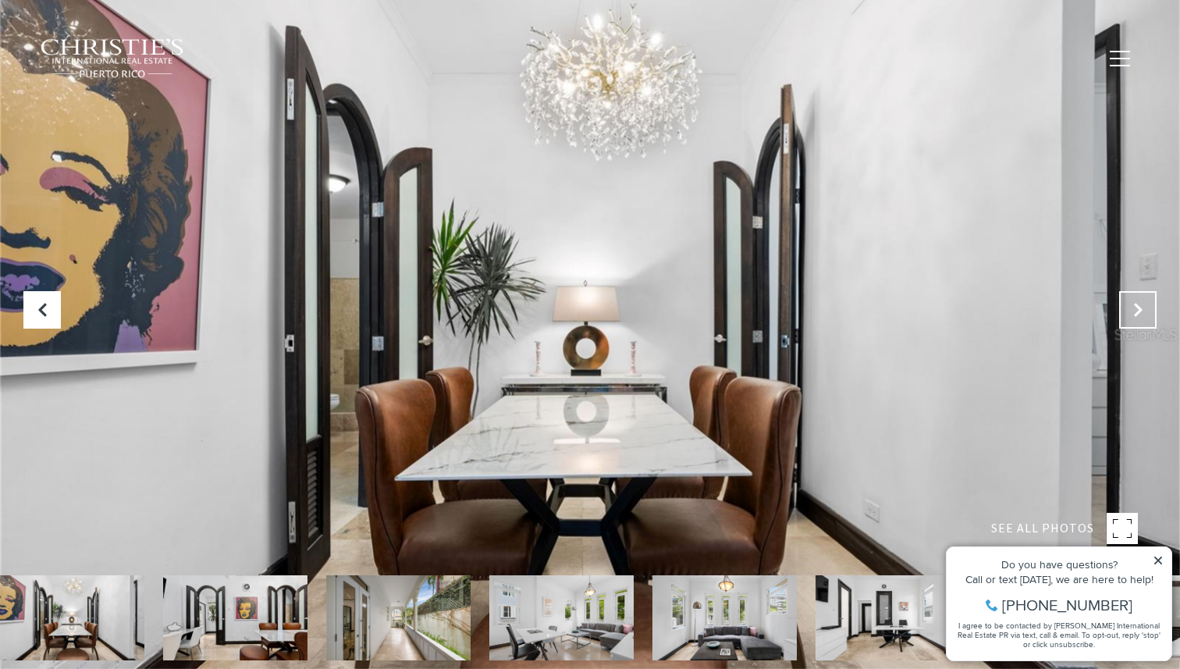
click at [1134, 305] on icon "Next Slide" at bounding box center [1138, 310] width 16 height 16
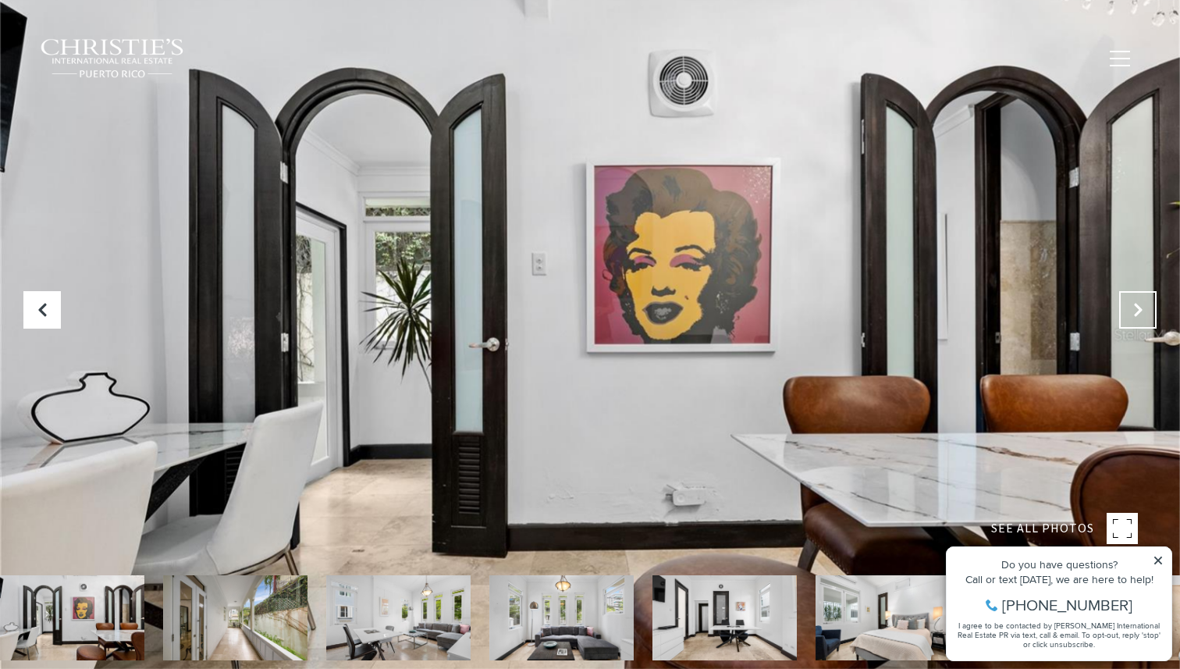
click at [1134, 305] on icon "Next Slide" at bounding box center [1138, 310] width 16 height 16
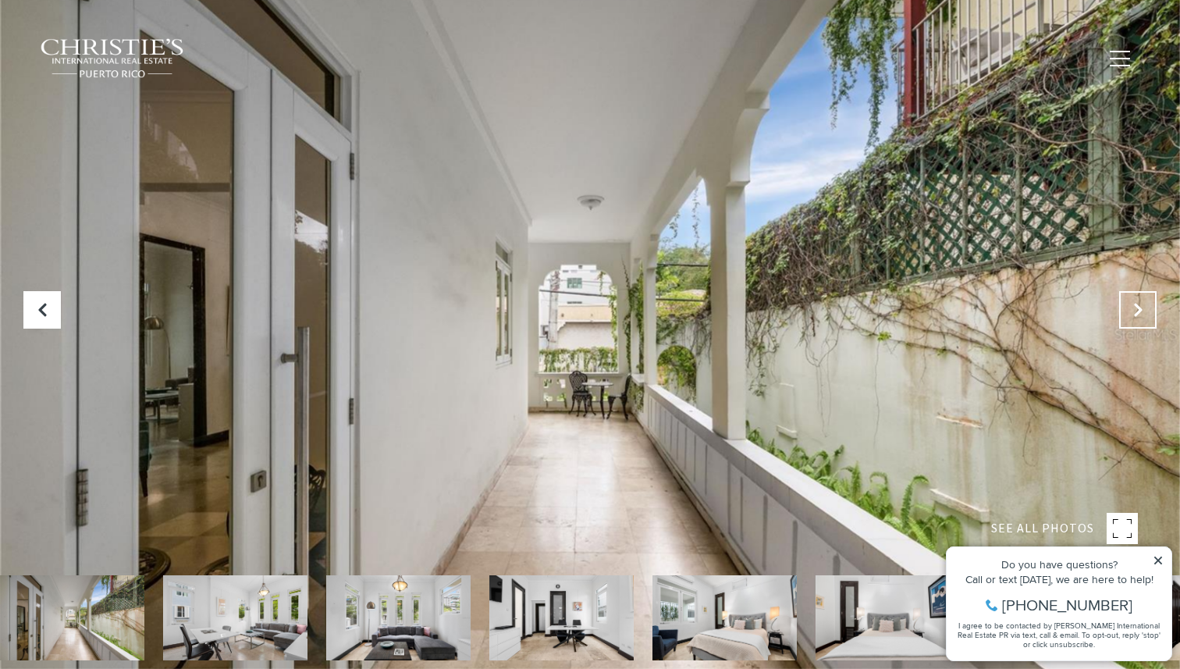
click at [1134, 305] on icon "Next Slide" at bounding box center [1138, 310] width 16 height 16
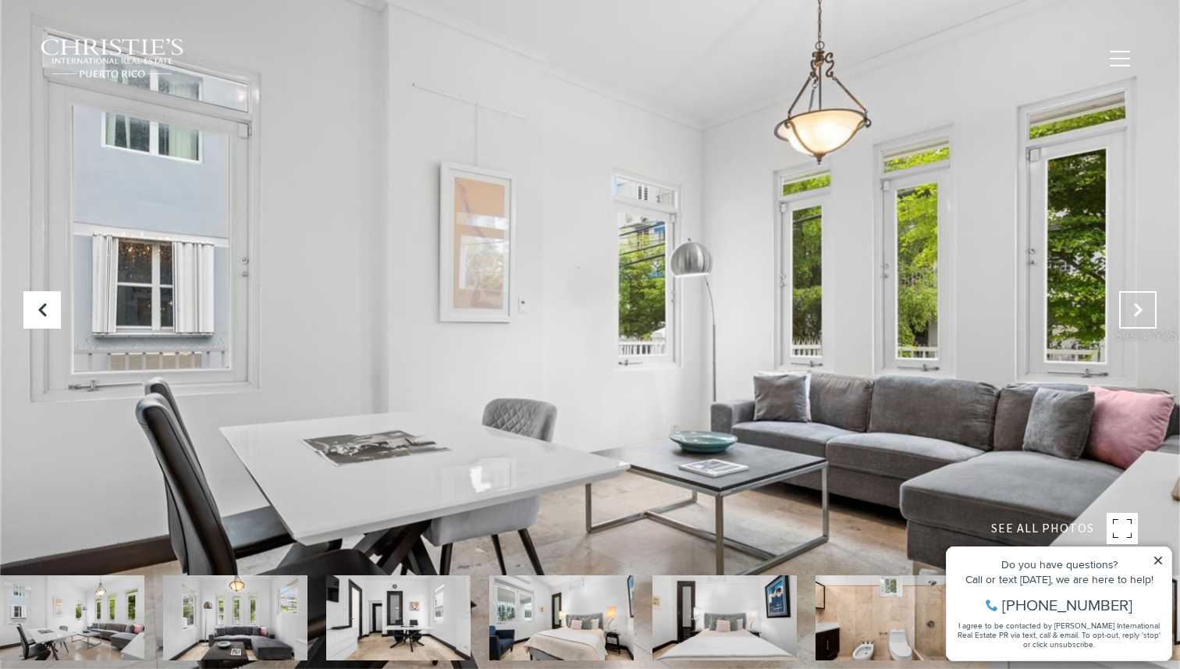
click at [1134, 305] on icon "Next Slide" at bounding box center [1138, 310] width 16 height 16
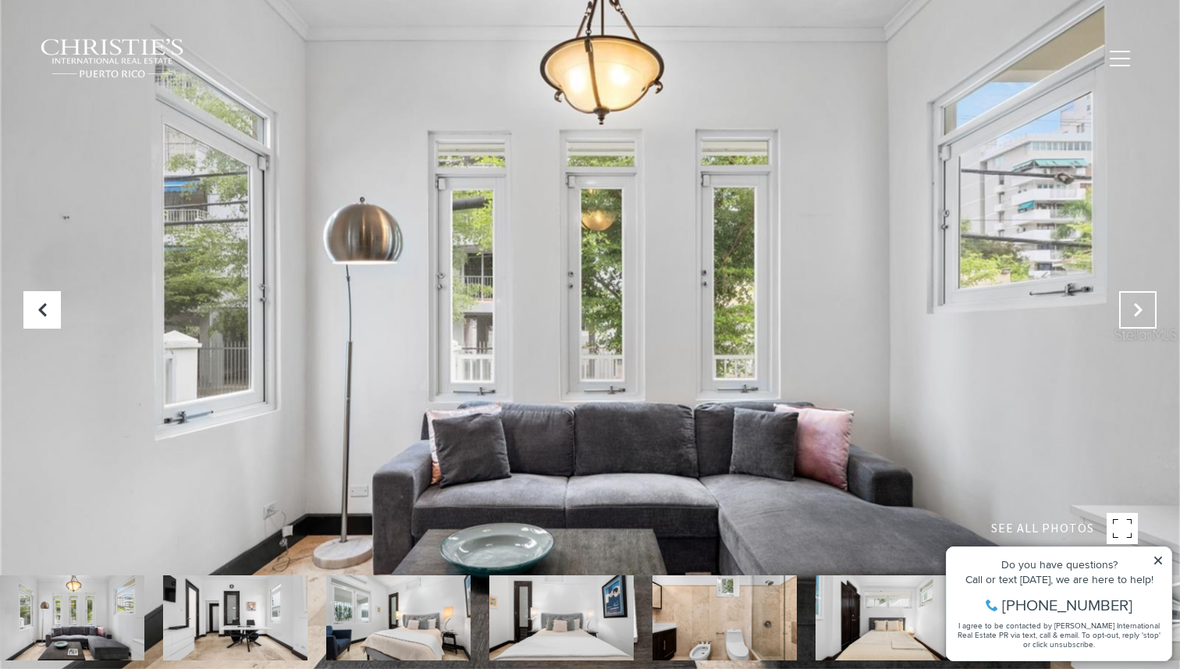
click at [1134, 305] on icon "Next Slide" at bounding box center [1138, 310] width 16 height 16
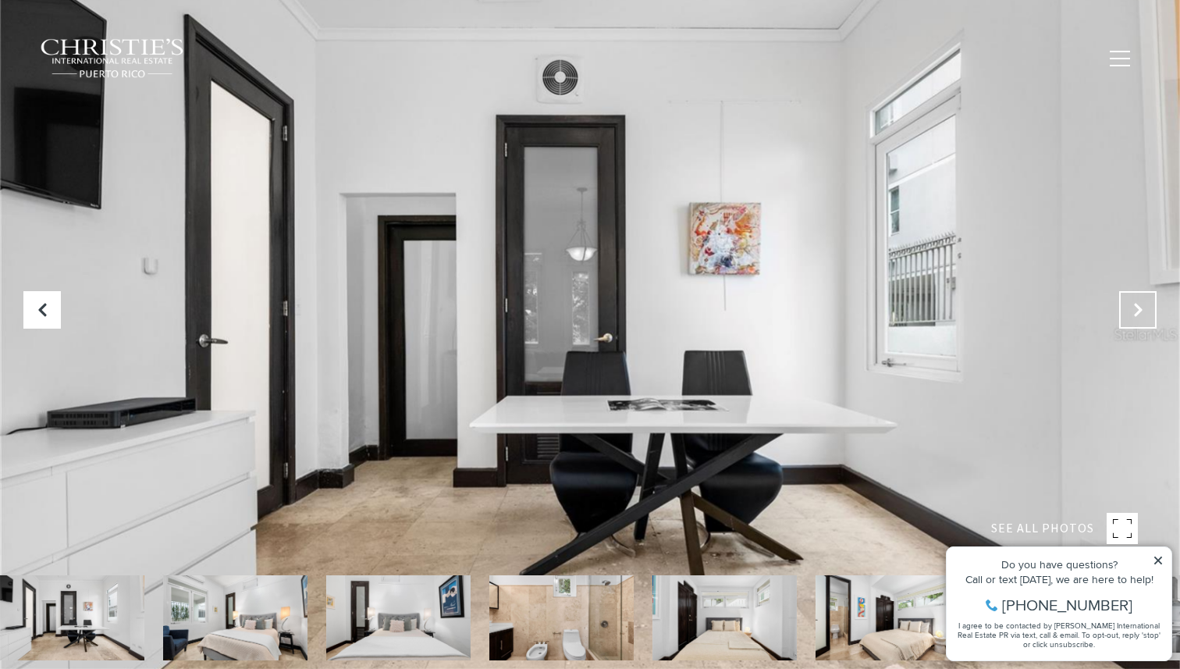
click at [1134, 305] on icon "Next Slide" at bounding box center [1138, 310] width 16 height 16
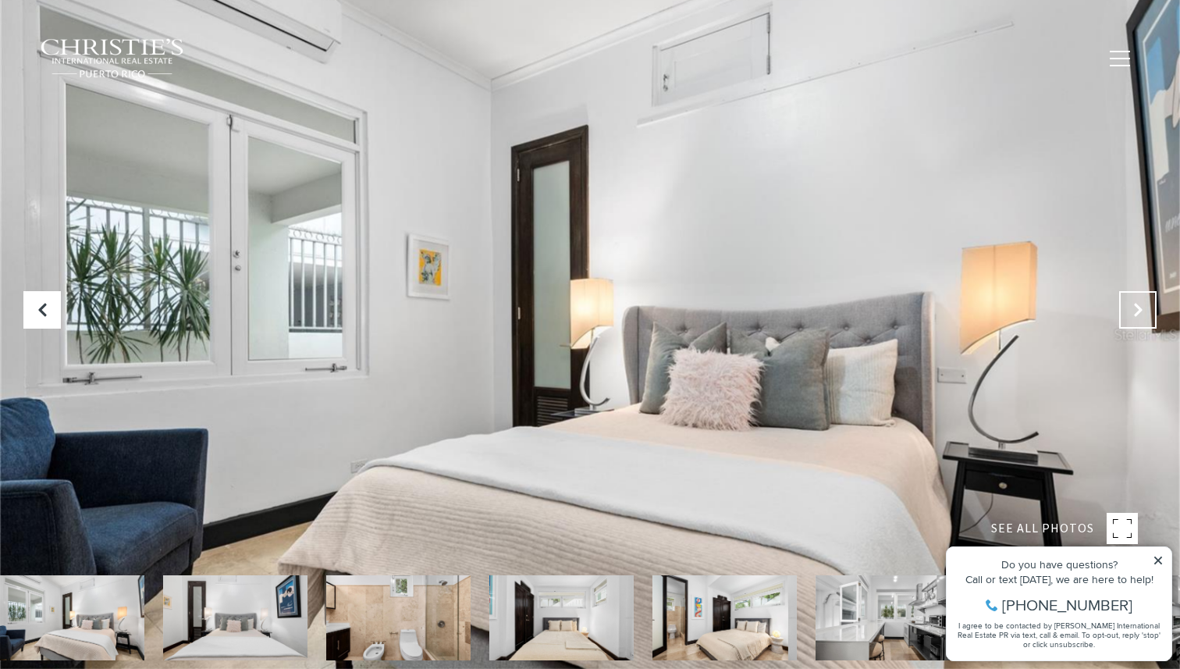
click at [1134, 305] on icon "Next Slide" at bounding box center [1138, 310] width 16 height 16
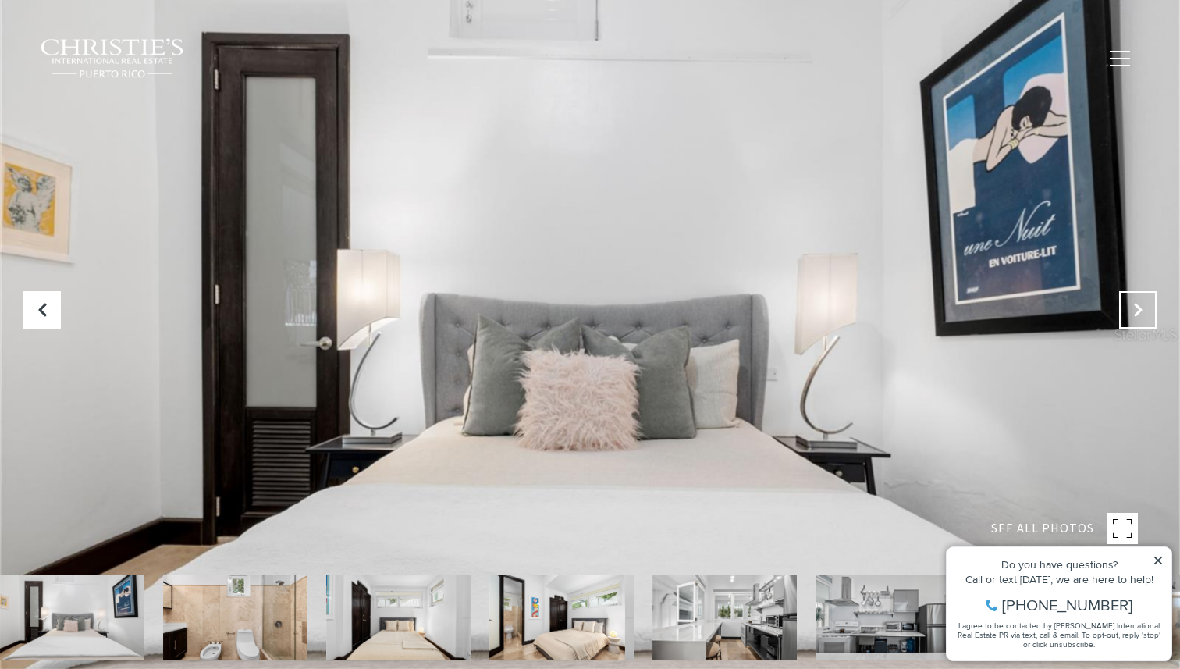
click at [1134, 305] on icon "Next Slide" at bounding box center [1138, 310] width 16 height 16
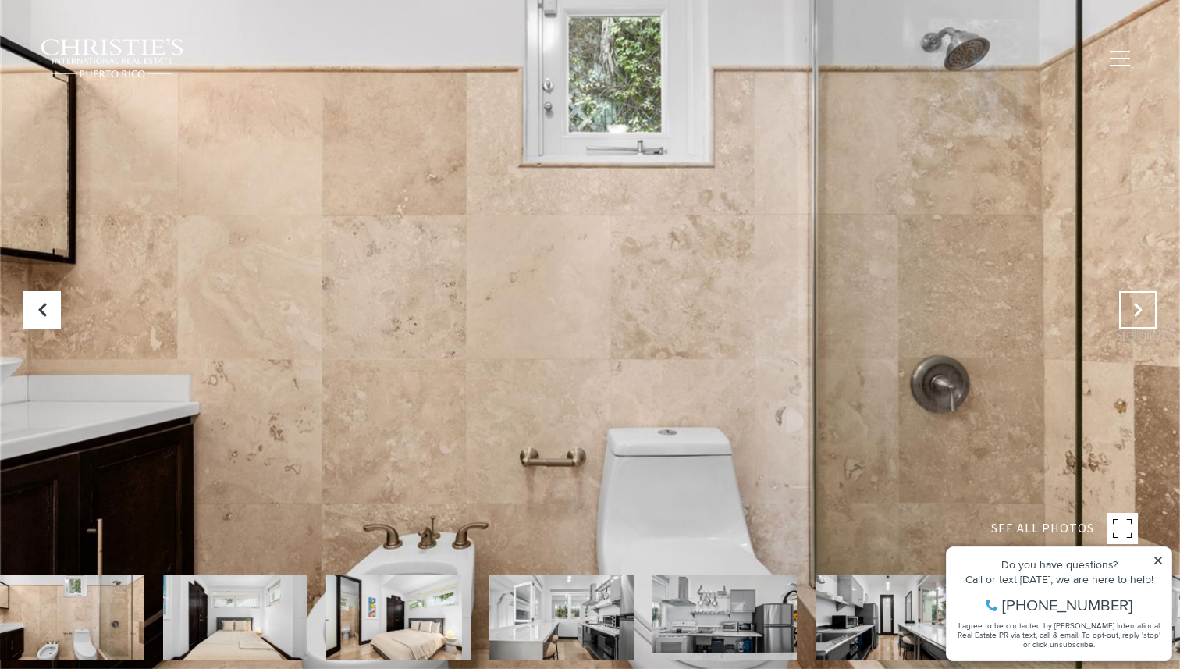
click at [1134, 305] on icon "Next Slide" at bounding box center [1138, 310] width 16 height 16
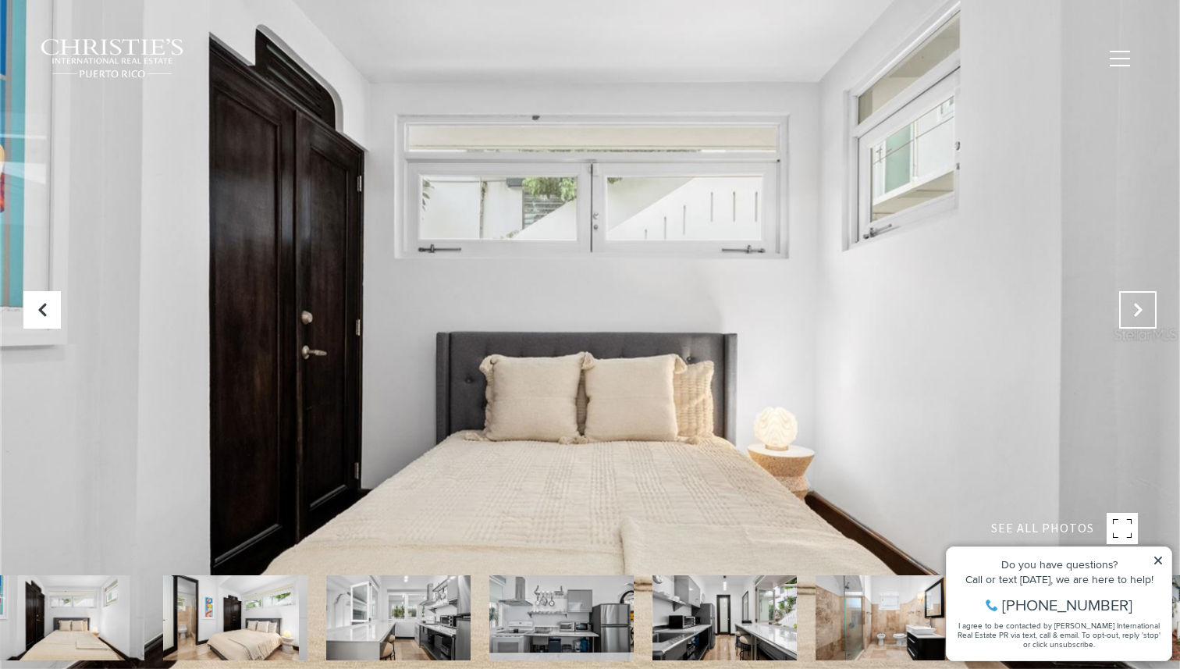
click at [1134, 305] on icon "Next Slide" at bounding box center [1138, 310] width 16 height 16
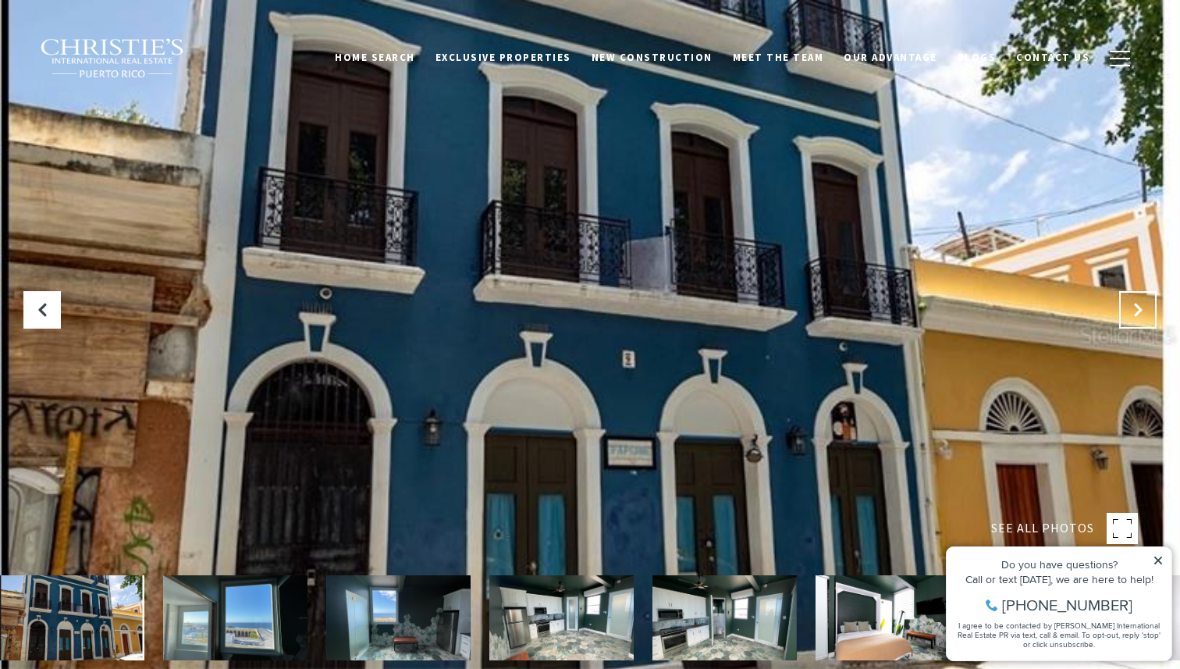
click at [1133, 304] on icon at bounding box center [1138, 310] width 16 height 16
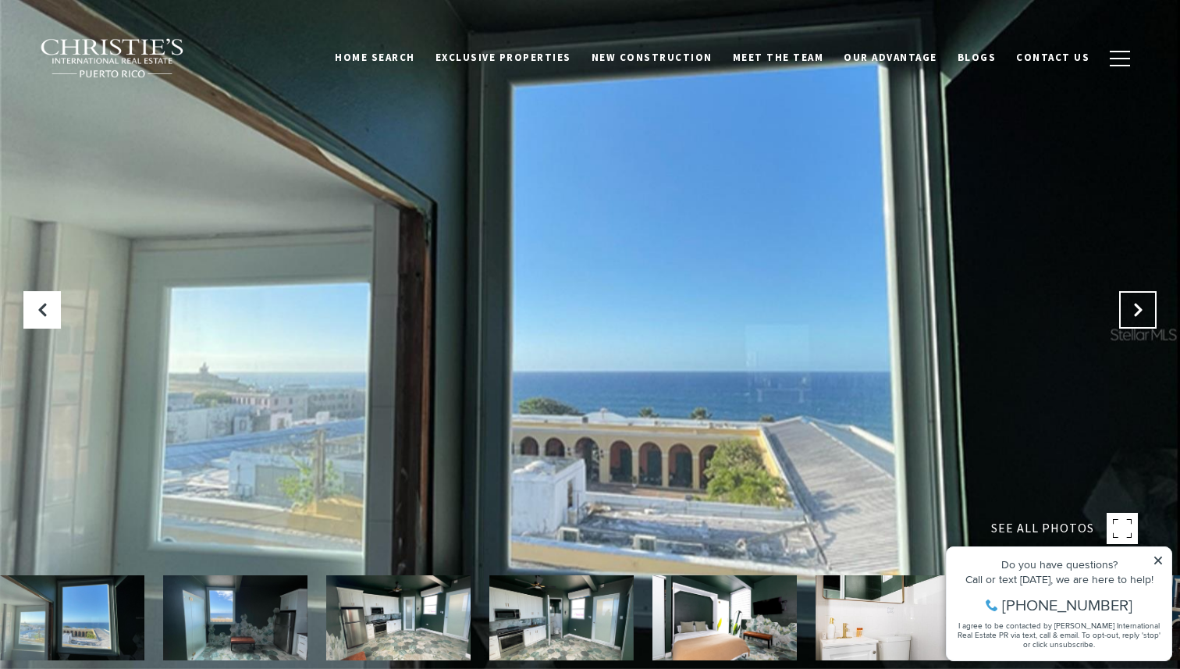
click at [1133, 304] on icon "Next Slide" at bounding box center [1138, 310] width 16 height 16
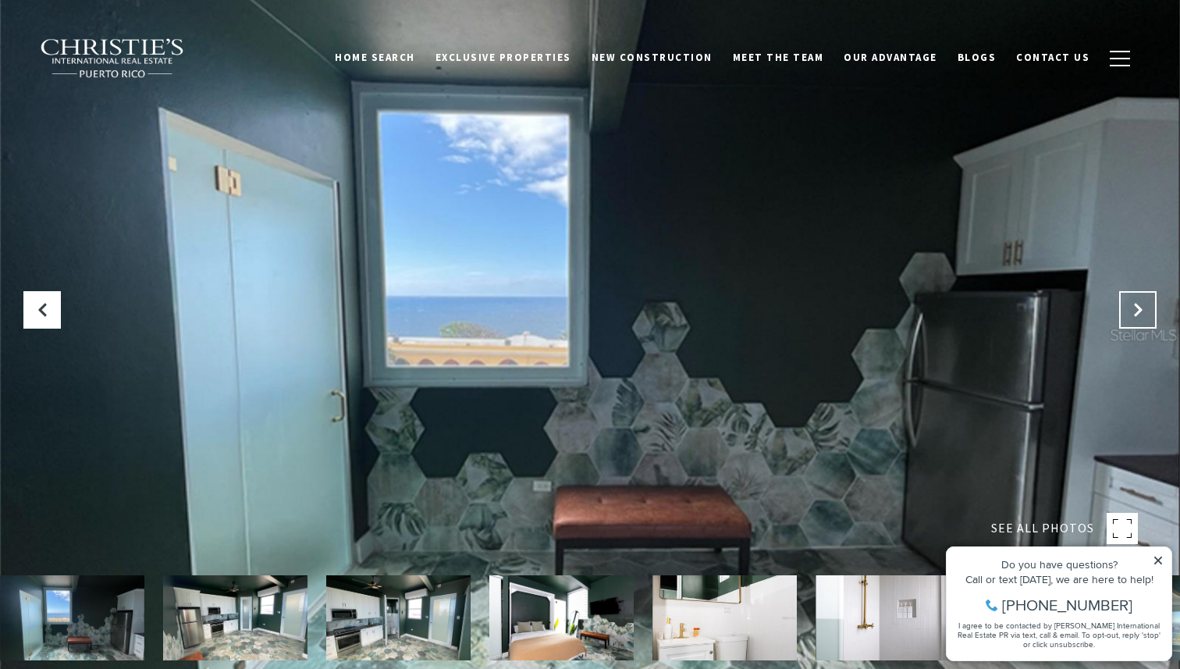
click at [1133, 304] on icon "Next Slide" at bounding box center [1138, 310] width 16 height 16
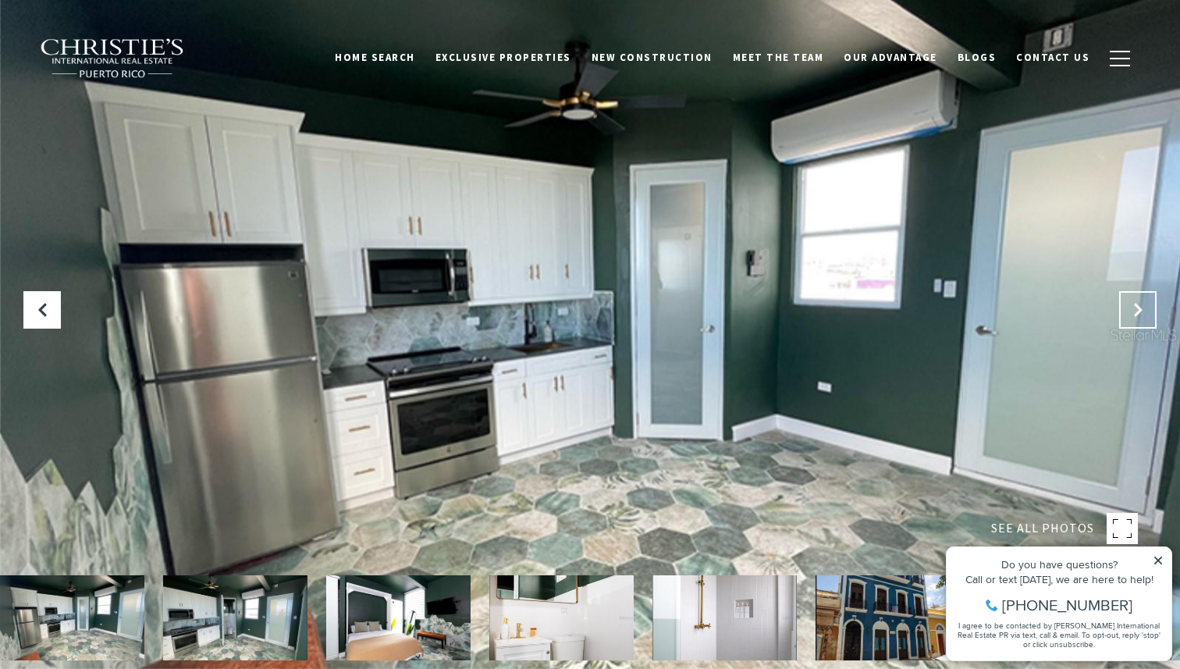
click at [1133, 304] on icon "Next Slide" at bounding box center [1138, 310] width 16 height 16
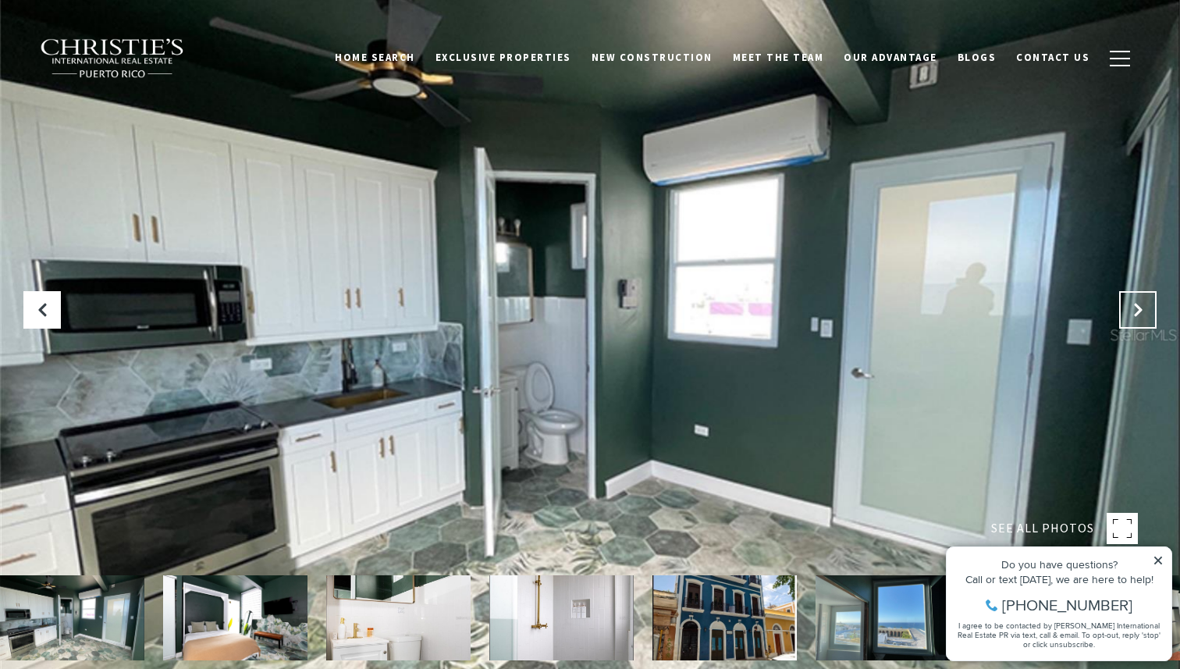
click at [1133, 304] on icon "Next Slide" at bounding box center [1138, 310] width 16 height 16
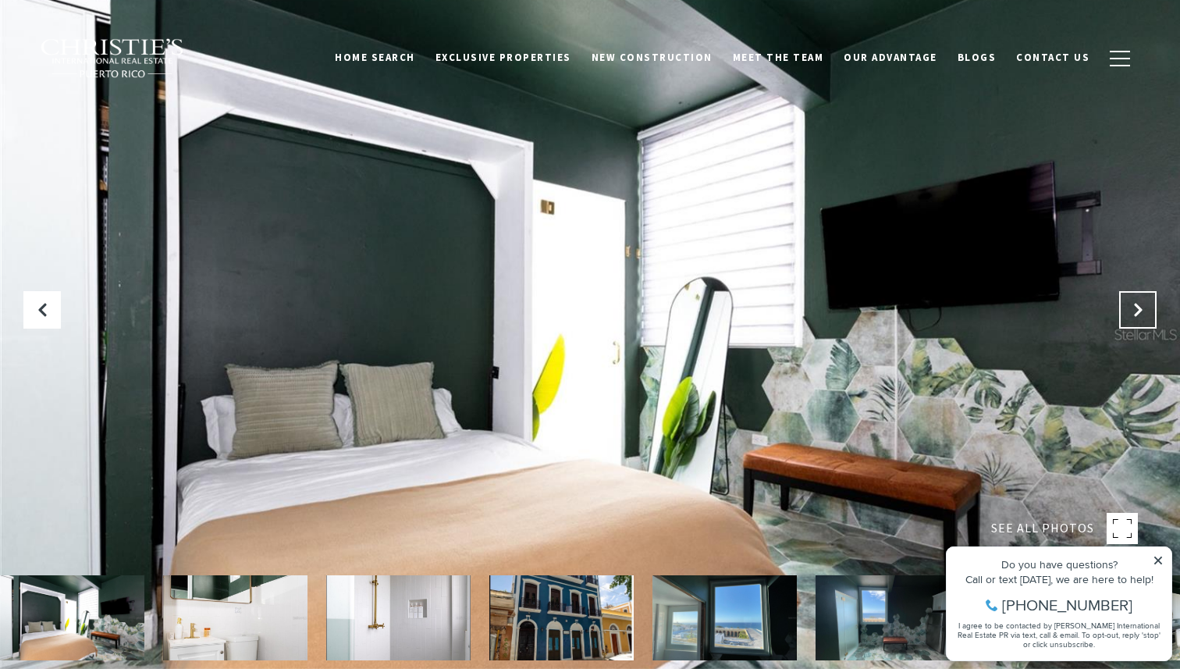
click at [1133, 304] on icon "Next Slide" at bounding box center [1138, 310] width 16 height 16
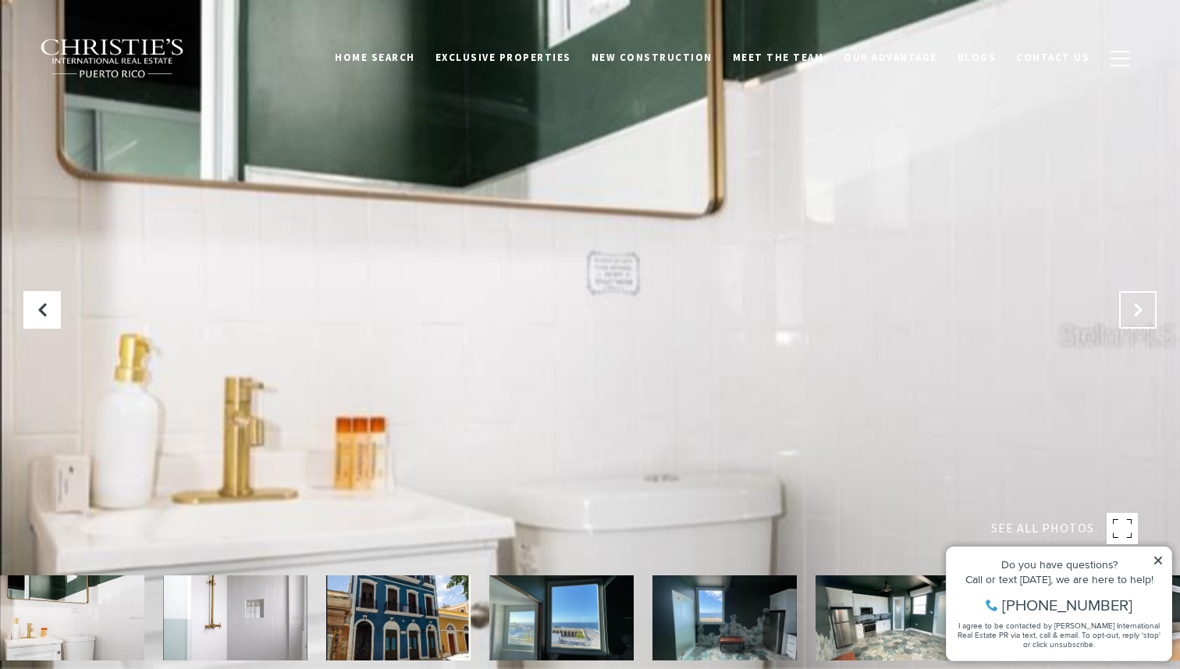
click at [1133, 304] on icon "Next Slide" at bounding box center [1138, 310] width 16 height 16
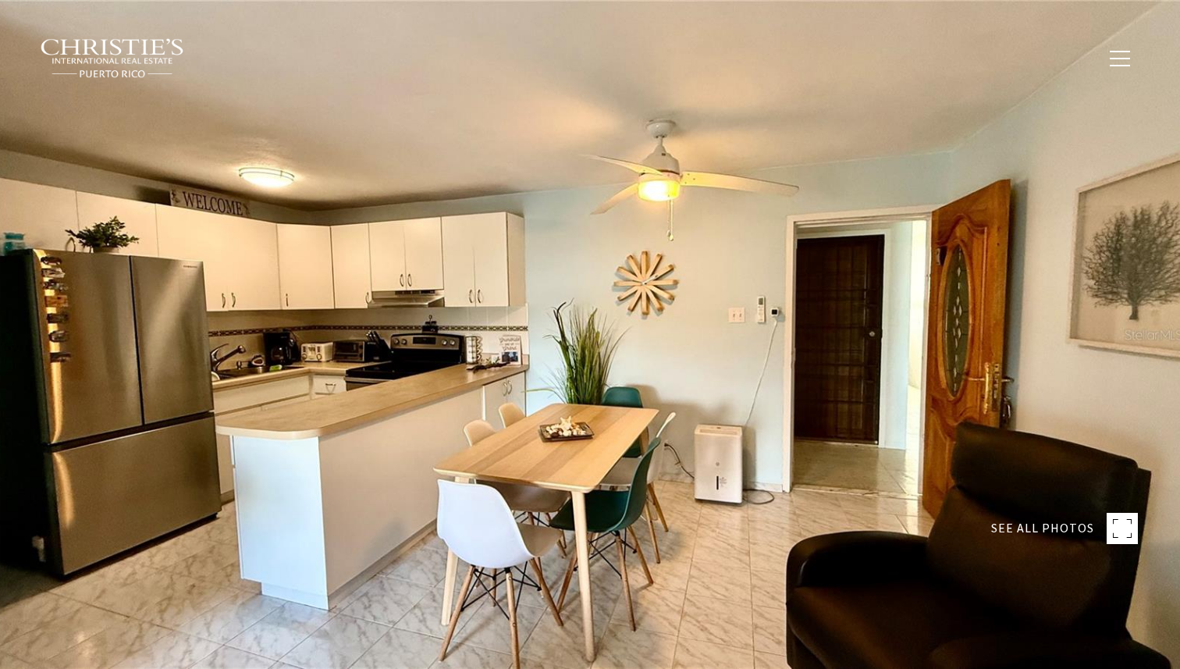
type input "********"
type input "*******"
type input "***"
type input "**********"
type input "**"
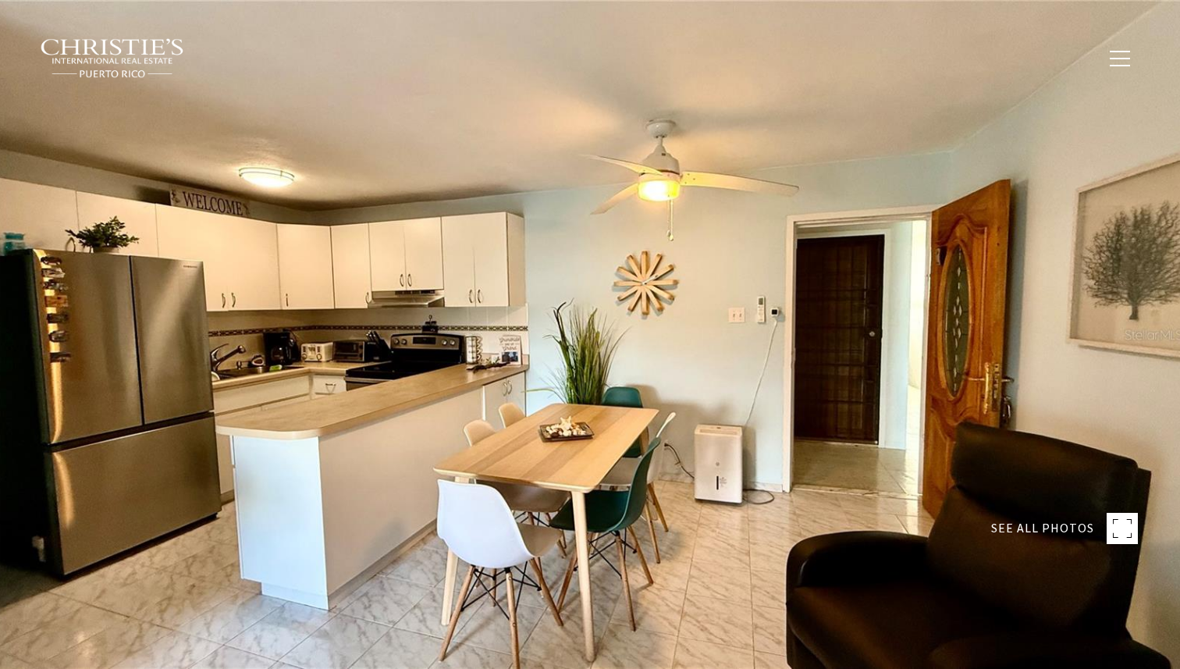
type input "**********"
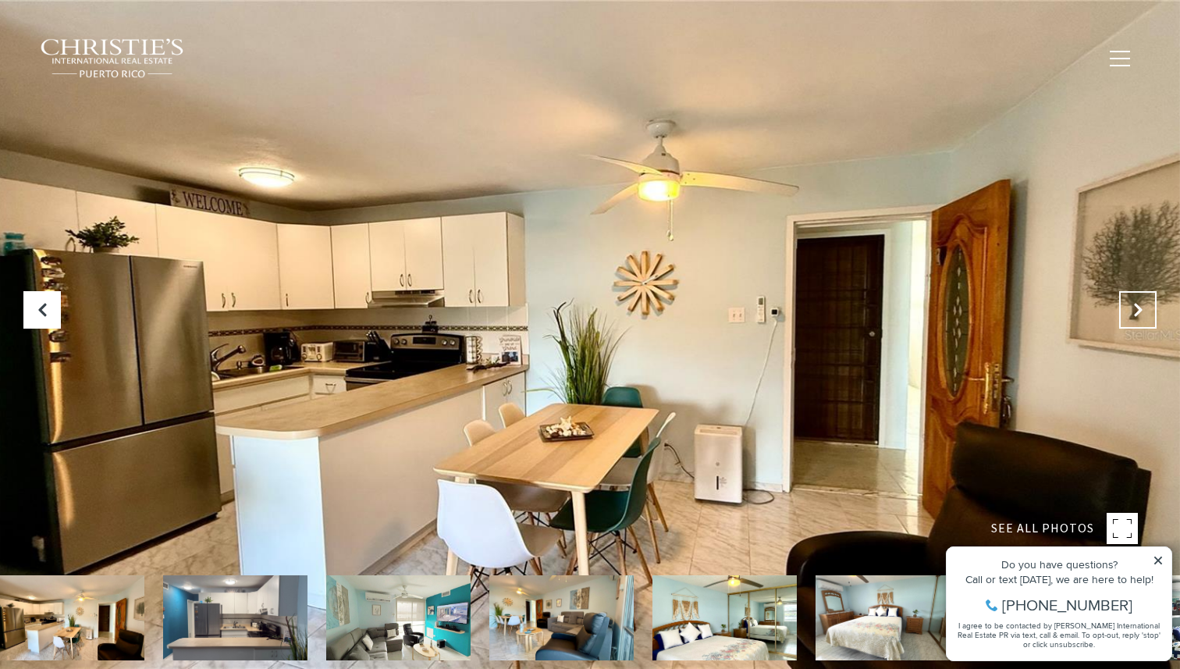
click at [1134, 305] on icon at bounding box center [1138, 310] width 16 height 16
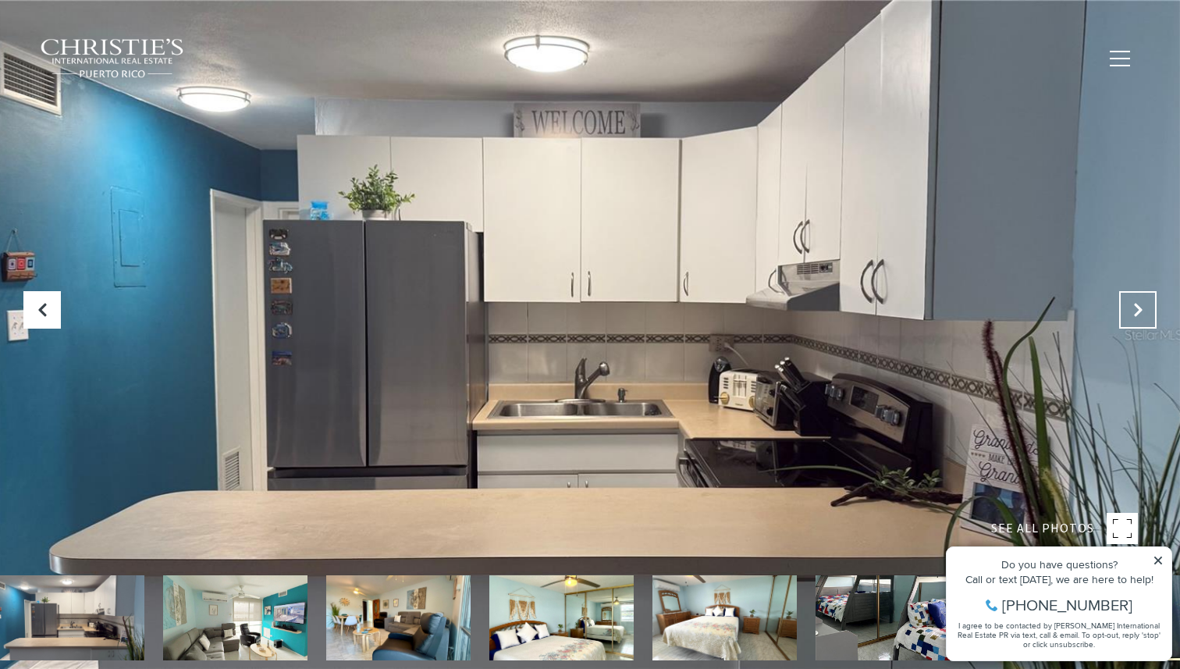
click at [1134, 305] on icon "Next Slide" at bounding box center [1138, 310] width 16 height 16
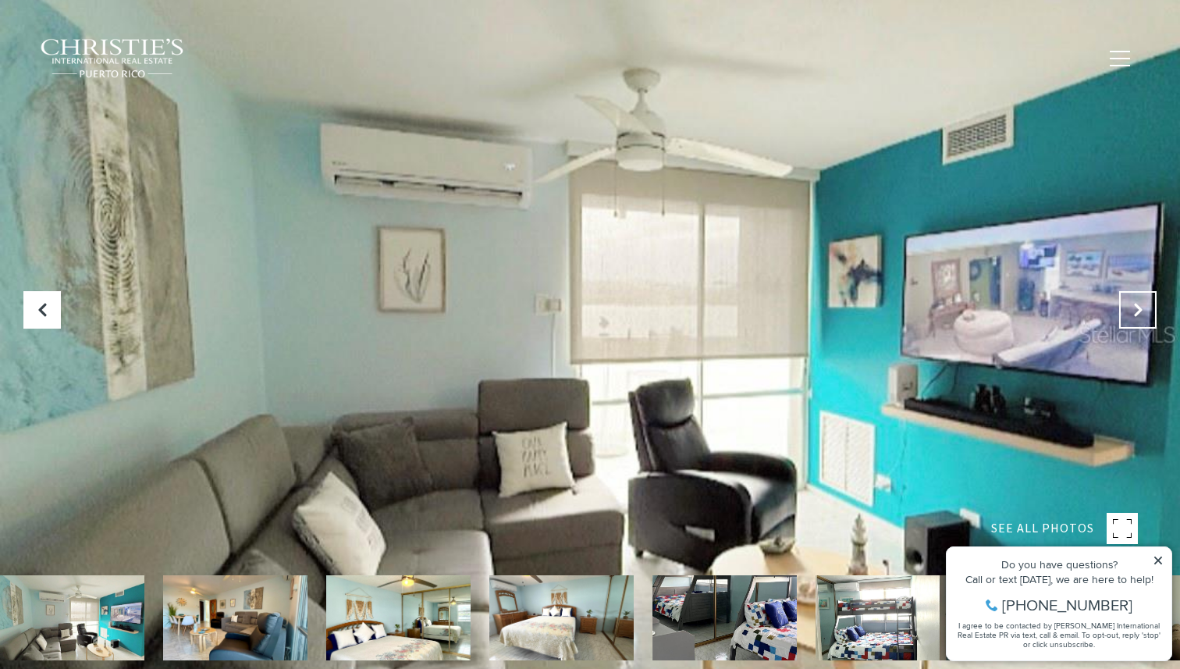
click at [1134, 305] on icon "Next Slide" at bounding box center [1138, 310] width 16 height 16
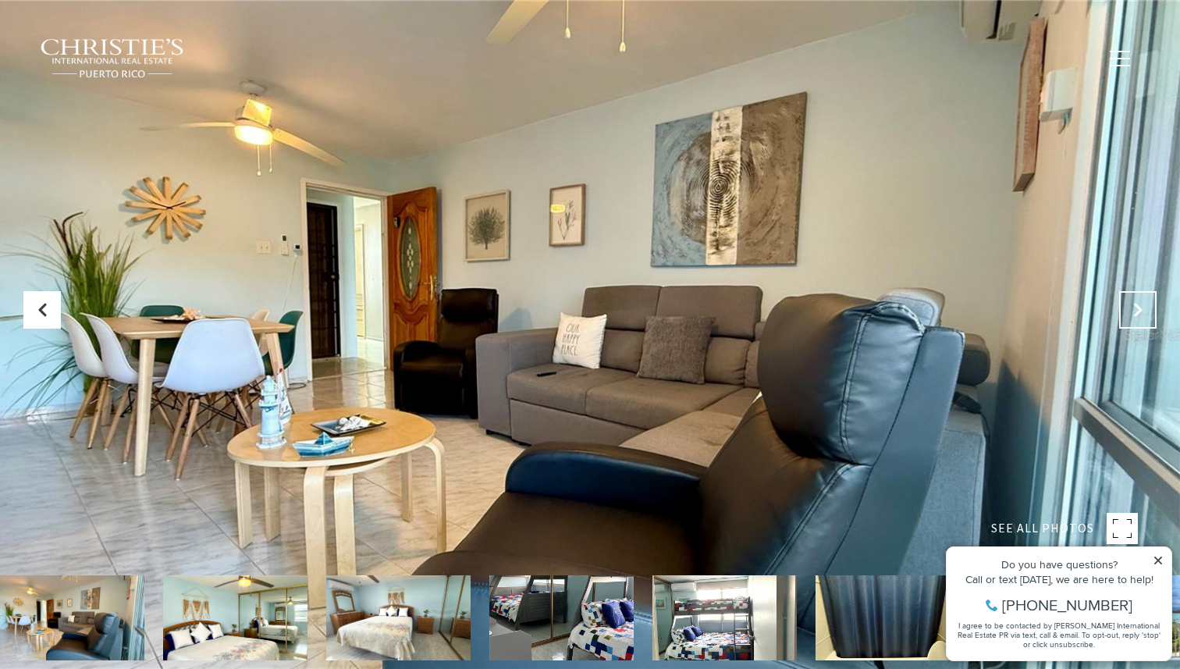
click at [1134, 305] on icon "Next Slide" at bounding box center [1138, 310] width 16 height 16
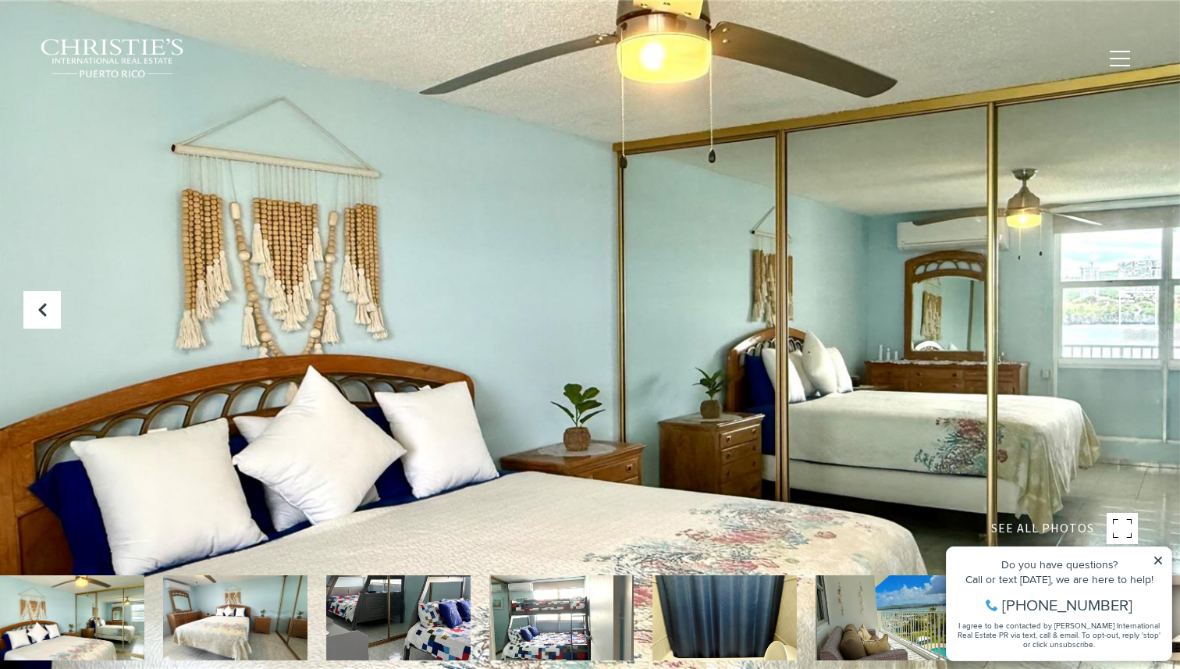
click at [1134, 305] on icon "Next Slide" at bounding box center [1138, 310] width 16 height 16
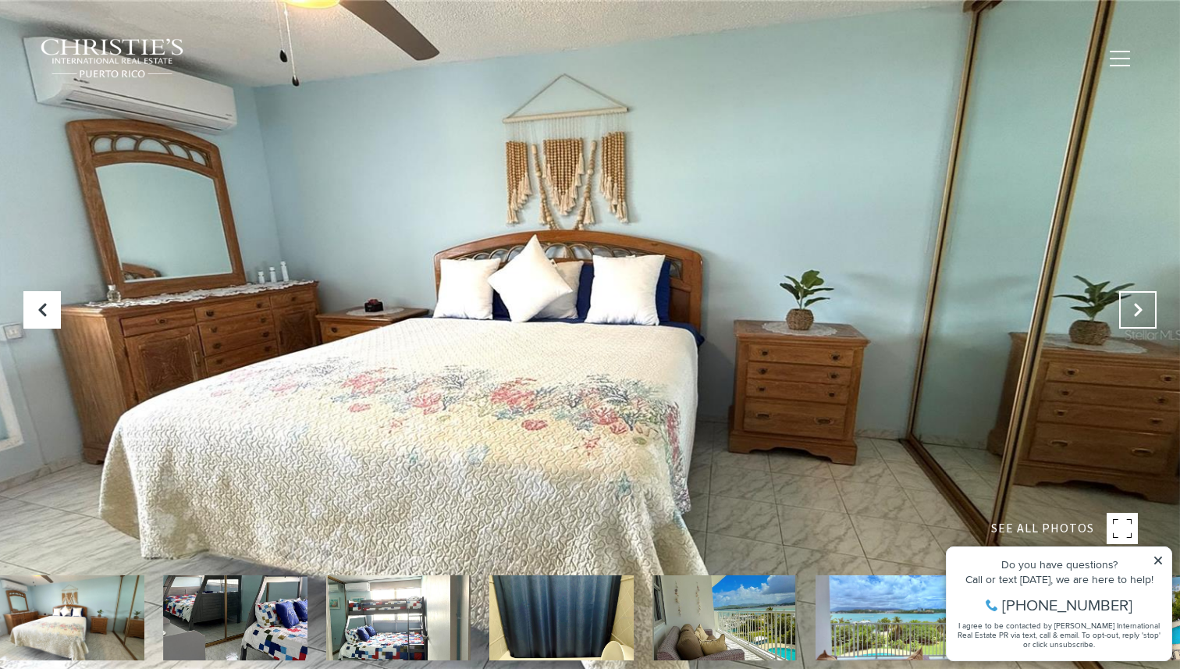
click at [1134, 305] on icon "Next Slide" at bounding box center [1138, 310] width 16 height 16
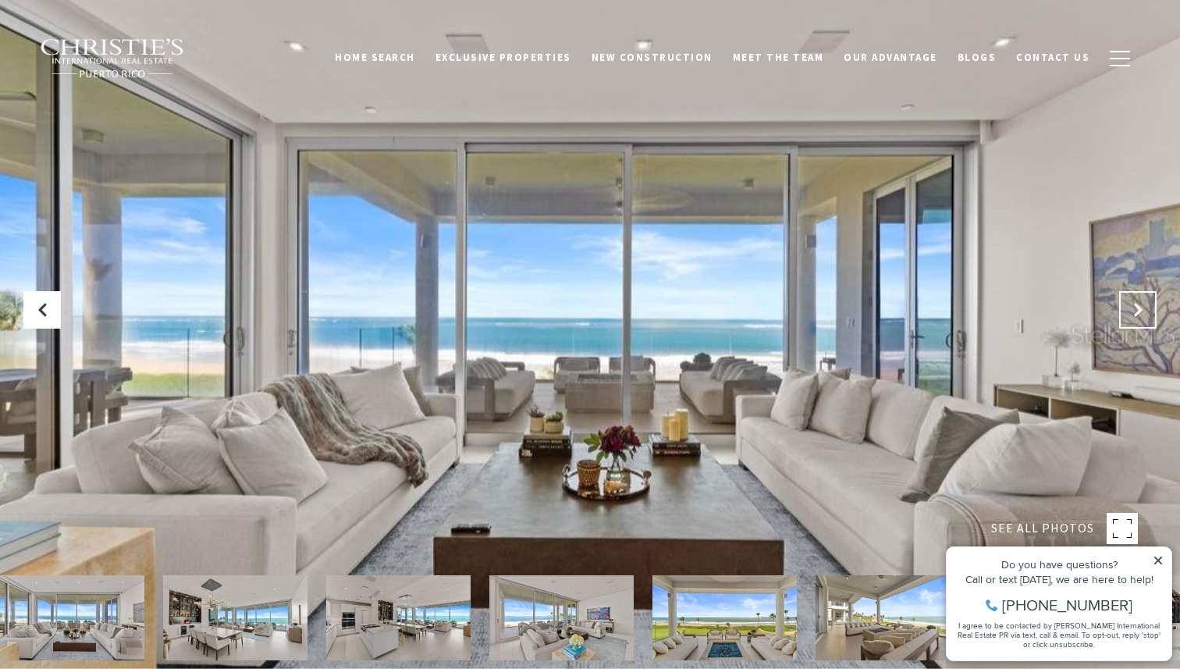
click at [1132, 307] on icon "Next Slide" at bounding box center [1138, 310] width 16 height 16
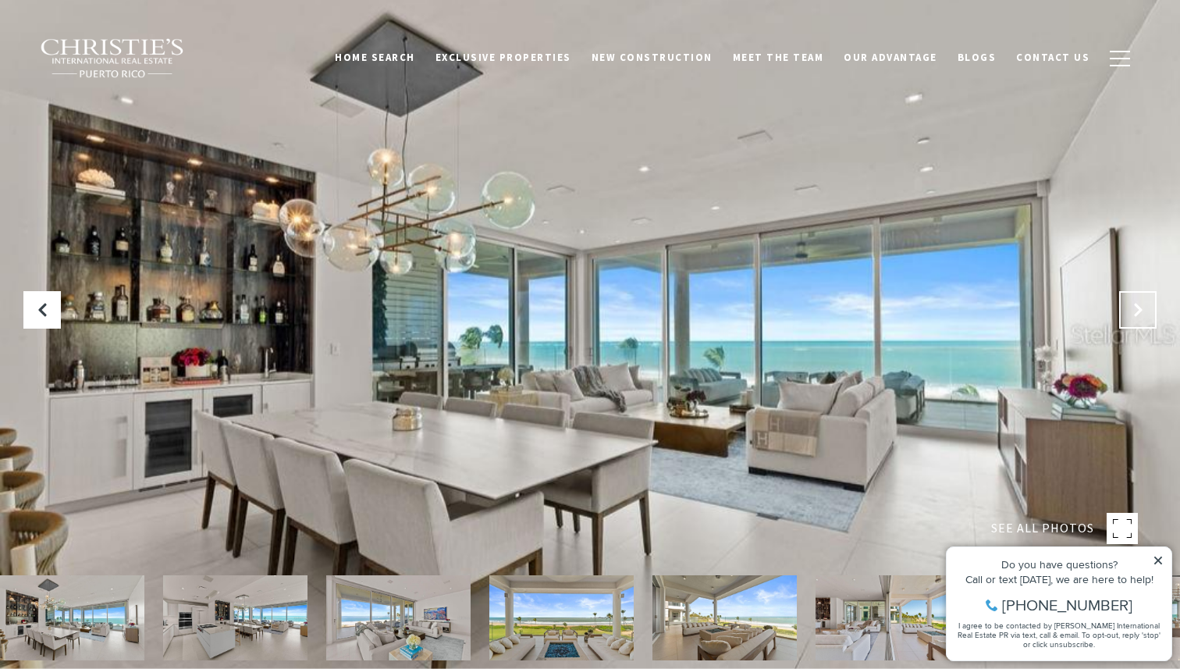
click at [1132, 307] on icon "Next Slide" at bounding box center [1138, 310] width 16 height 16
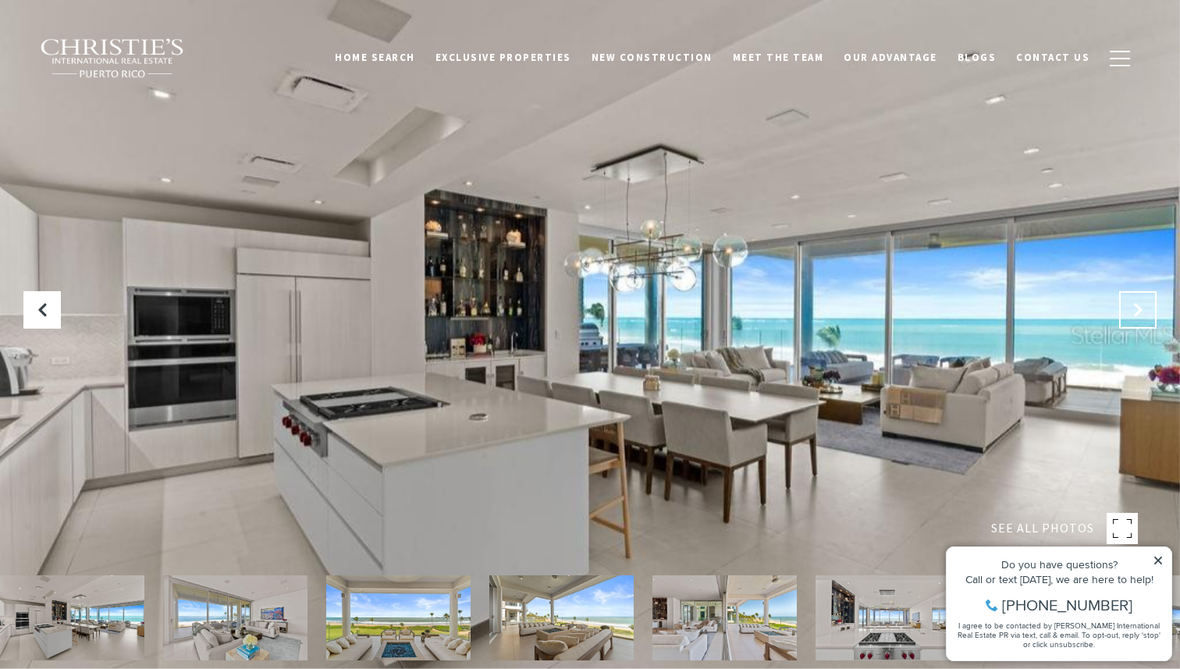
click at [1132, 307] on icon "Next Slide" at bounding box center [1138, 310] width 16 height 16
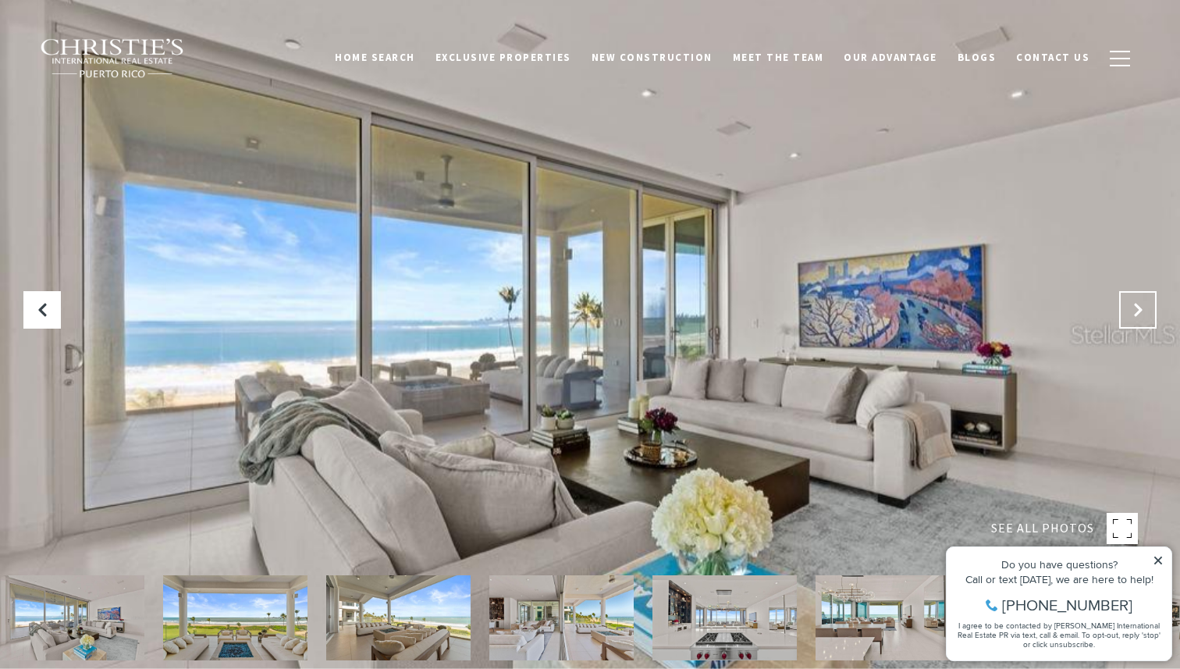
click at [1132, 307] on icon "Next Slide" at bounding box center [1138, 310] width 16 height 16
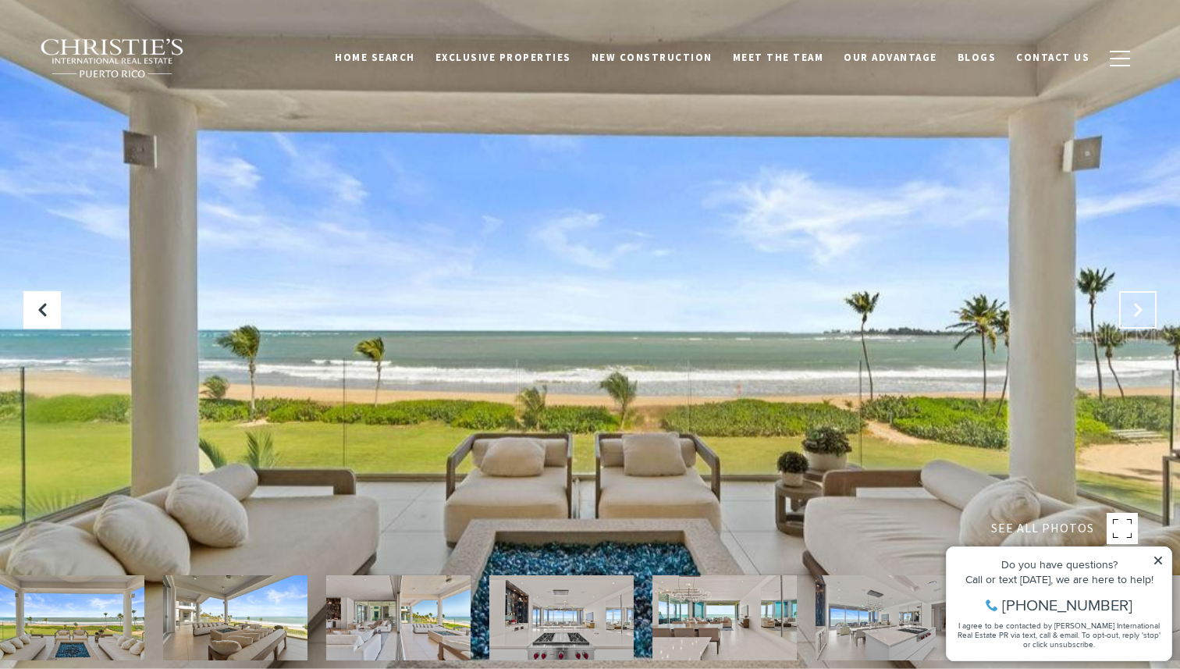
click at [1132, 307] on icon "Next Slide" at bounding box center [1138, 310] width 16 height 16
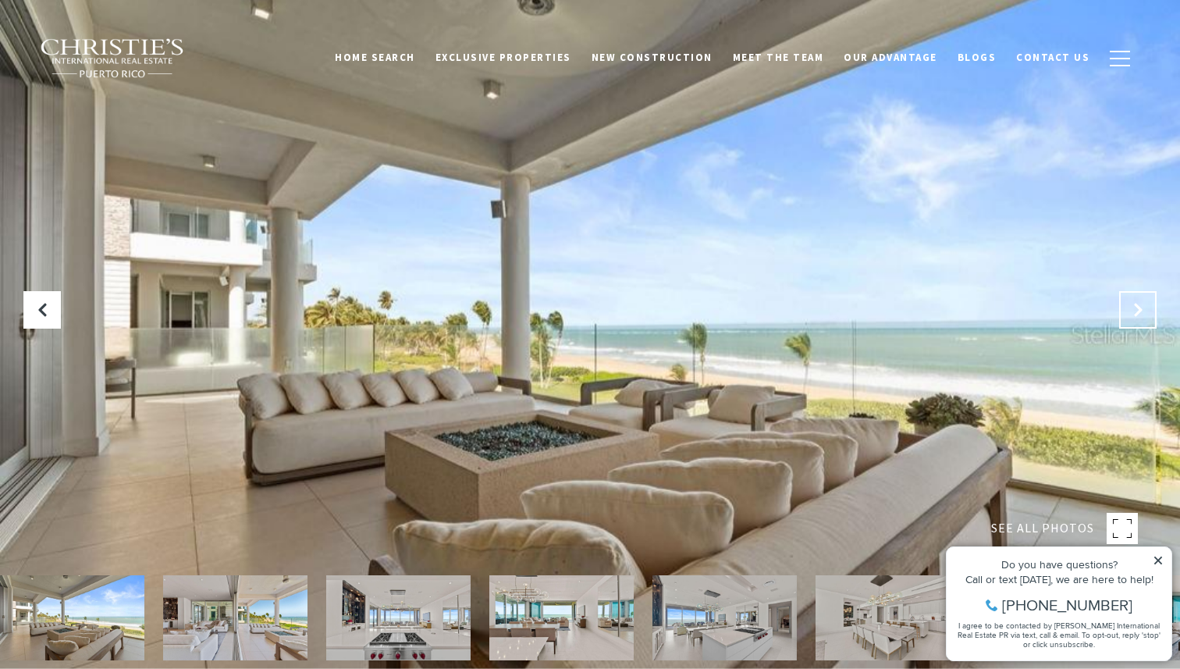
click at [1132, 307] on icon "Next Slide" at bounding box center [1138, 310] width 16 height 16
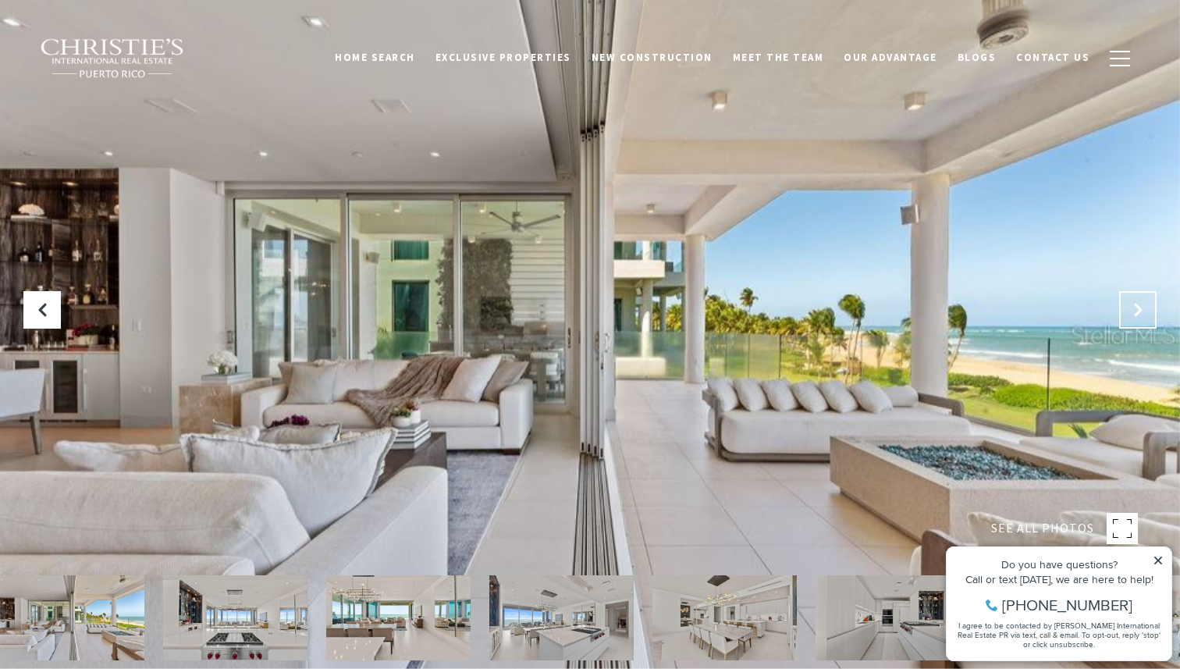
click at [1132, 307] on icon "Next Slide" at bounding box center [1138, 310] width 16 height 16
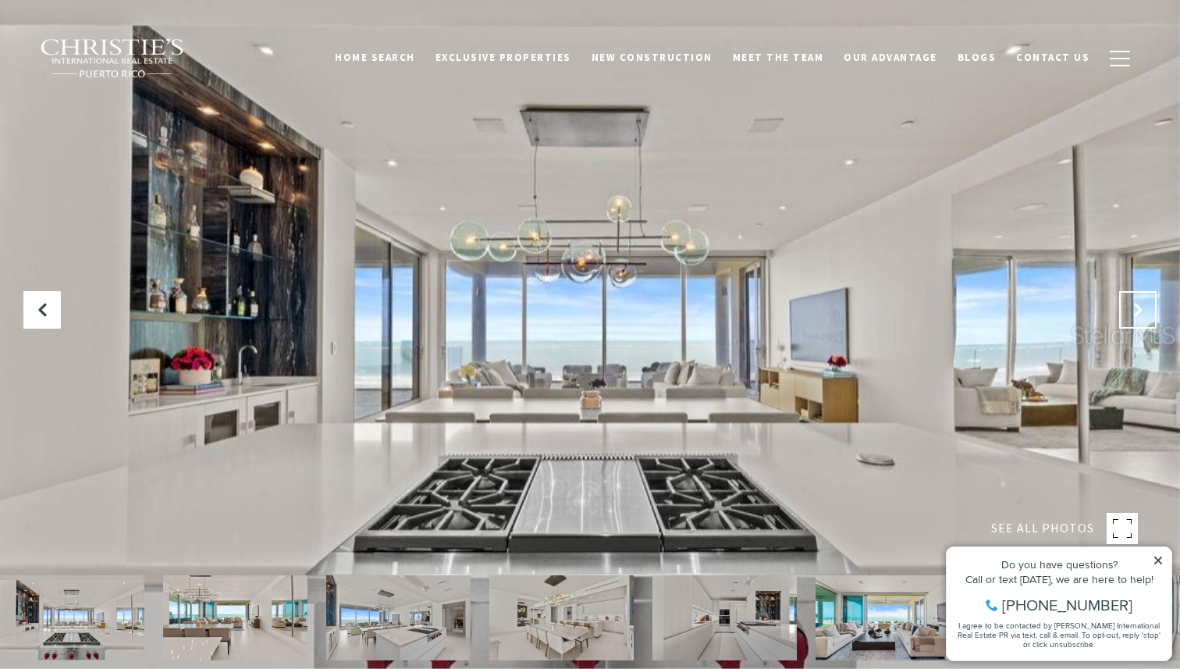
click at [1132, 307] on icon "Next Slide" at bounding box center [1138, 310] width 16 height 16
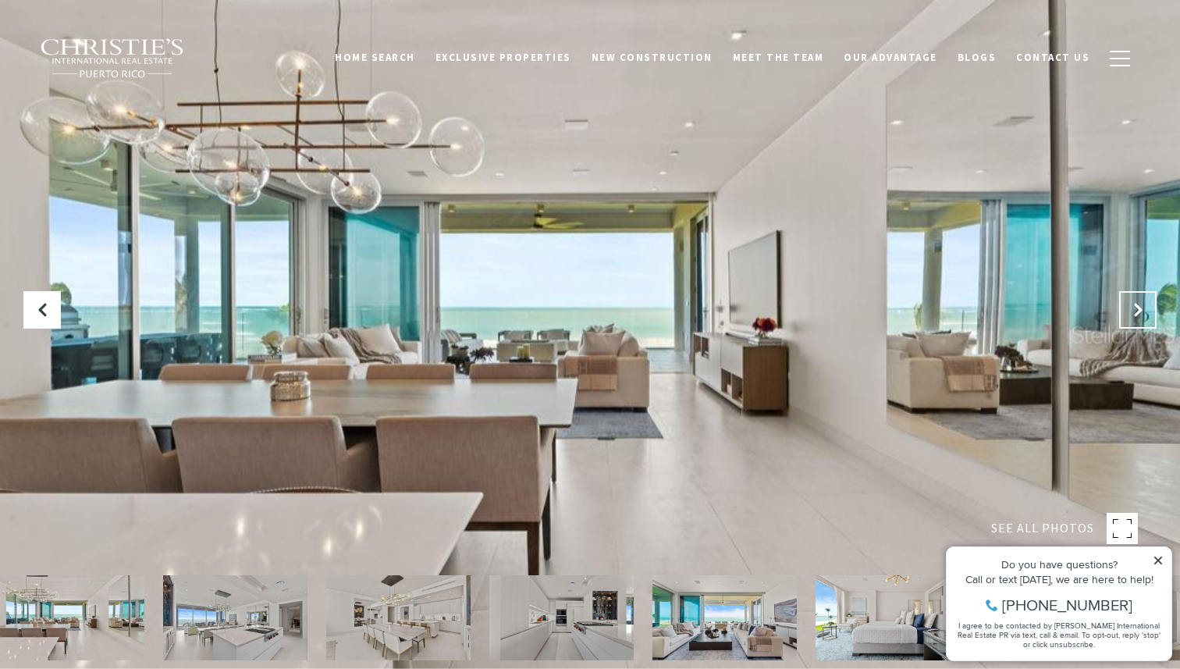
click at [1132, 307] on icon "Next Slide" at bounding box center [1138, 310] width 16 height 16
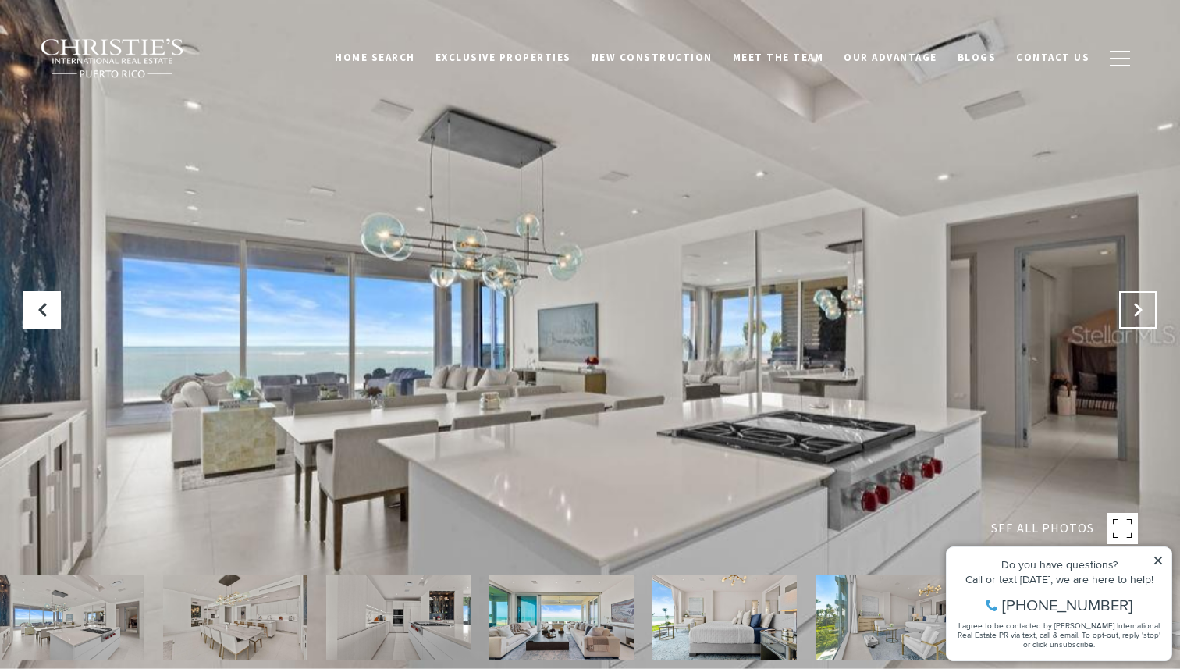
click at [1132, 307] on icon "Next Slide" at bounding box center [1138, 310] width 16 height 16
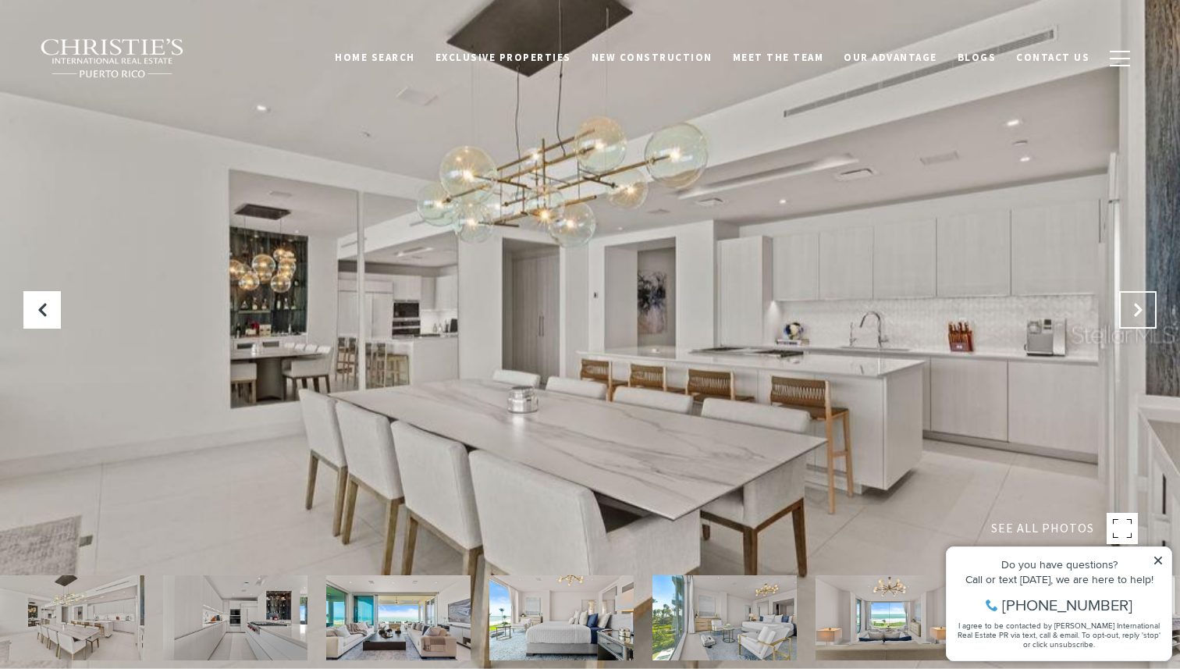
click at [1132, 307] on icon "Next Slide" at bounding box center [1138, 310] width 16 height 16
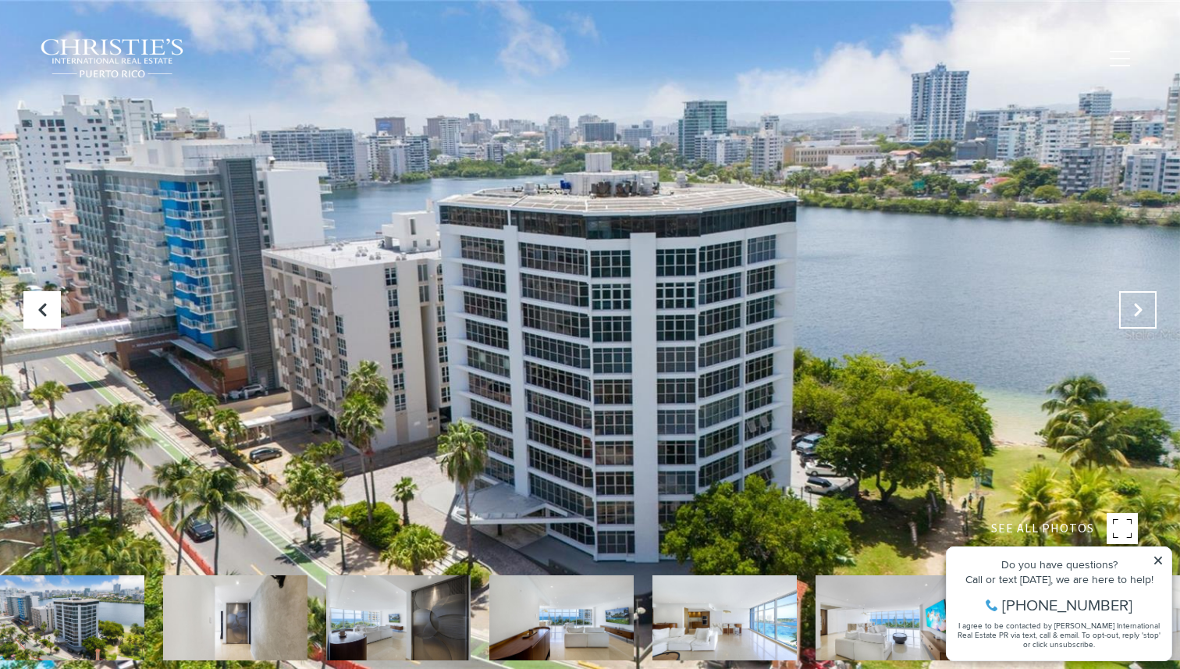
click at [1134, 301] on button at bounding box center [1137, 309] width 37 height 37
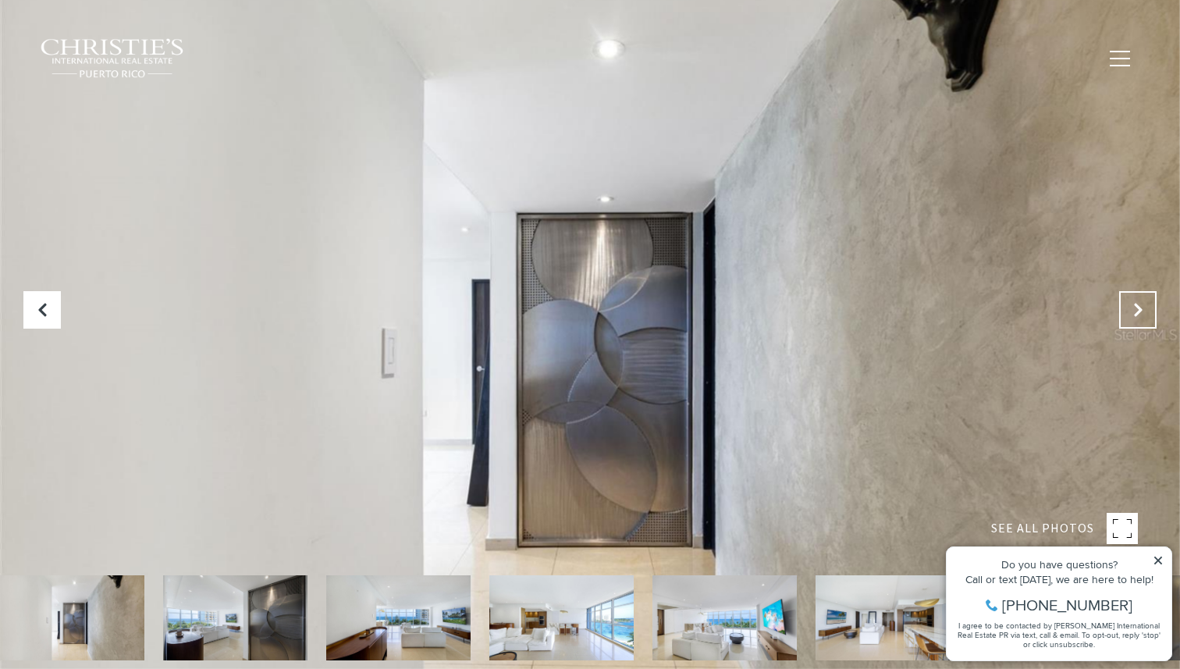
click at [1134, 301] on button "Next Slide" at bounding box center [1137, 309] width 37 height 37
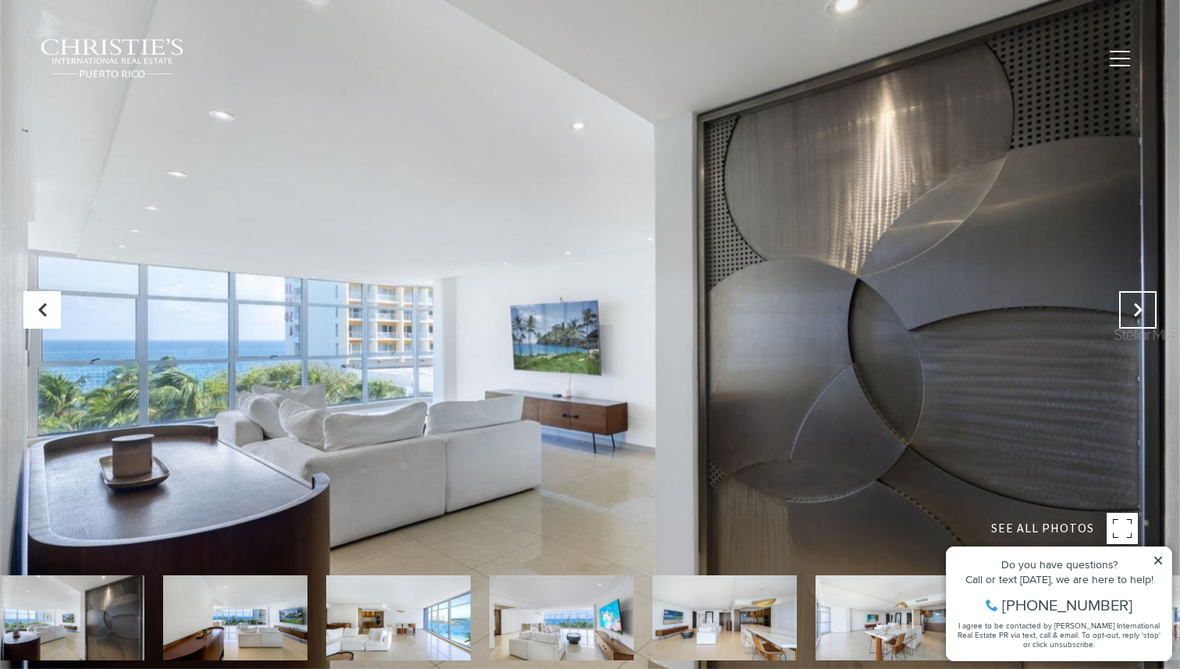
click at [1134, 301] on button "Next Slide" at bounding box center [1137, 309] width 37 height 37
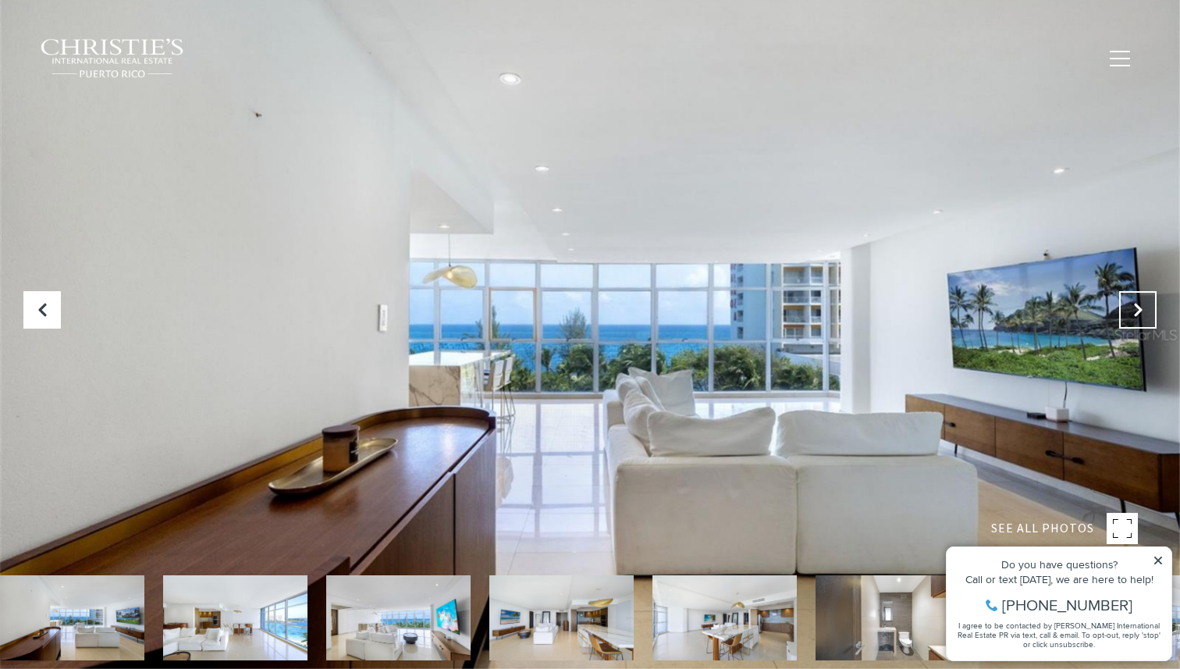
click at [1134, 301] on button "Next Slide" at bounding box center [1137, 309] width 37 height 37
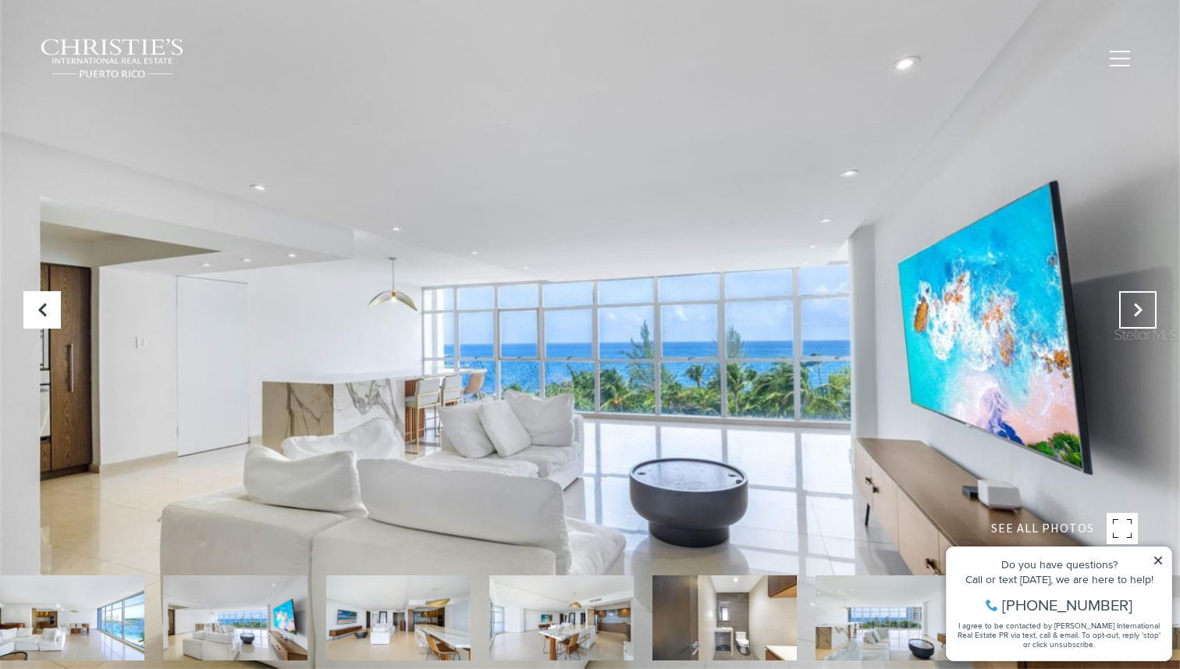
click at [1134, 301] on button "Next Slide" at bounding box center [1137, 309] width 37 height 37
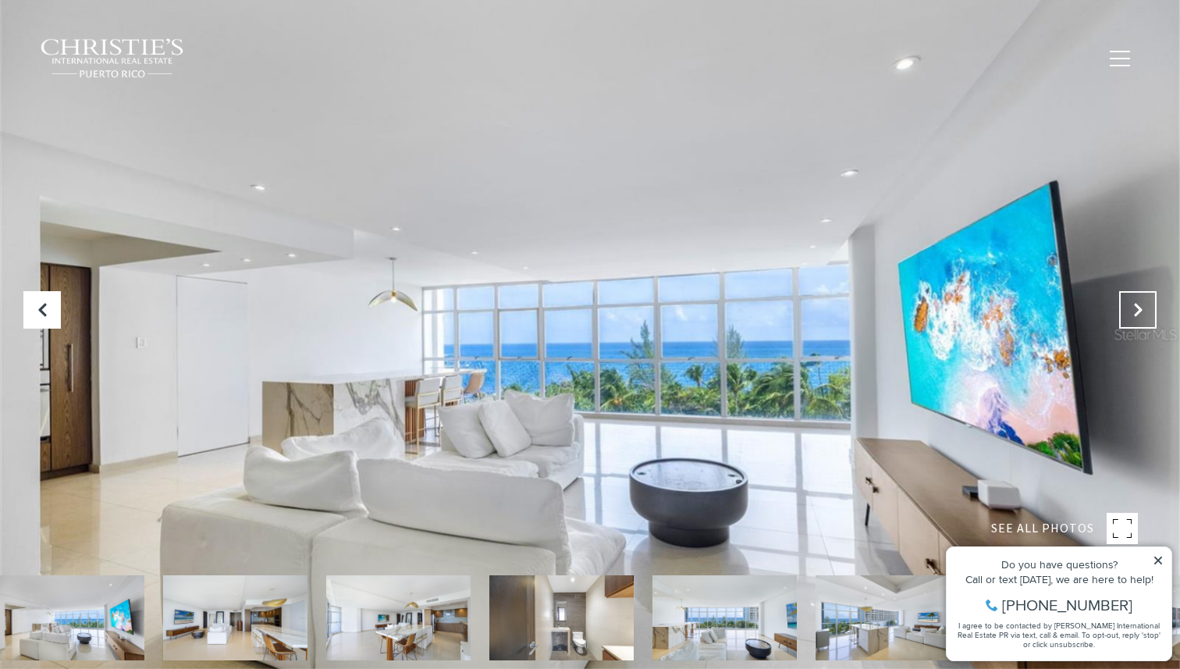
click at [1134, 301] on button "Next Slide" at bounding box center [1137, 309] width 37 height 37
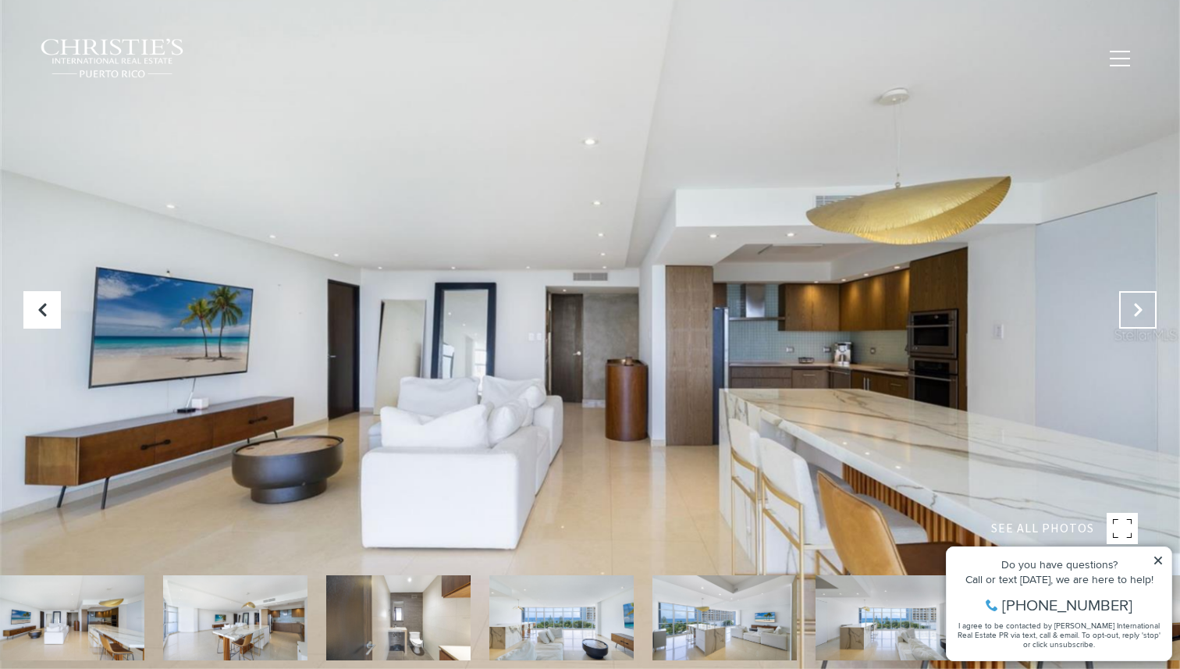
click at [1134, 301] on button "Next Slide" at bounding box center [1137, 309] width 37 height 37
